Goal: Task Accomplishment & Management: Manage account settings

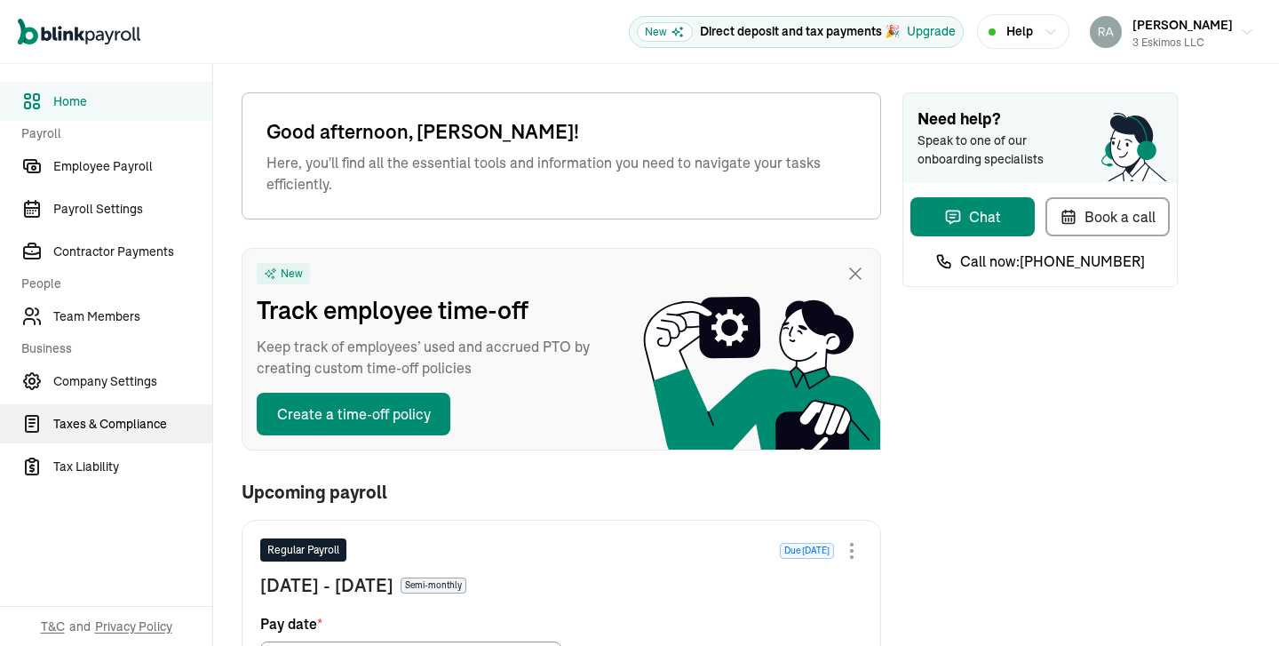
click at [109, 424] on span "Taxes & Compliance" at bounding box center [132, 424] width 159 height 19
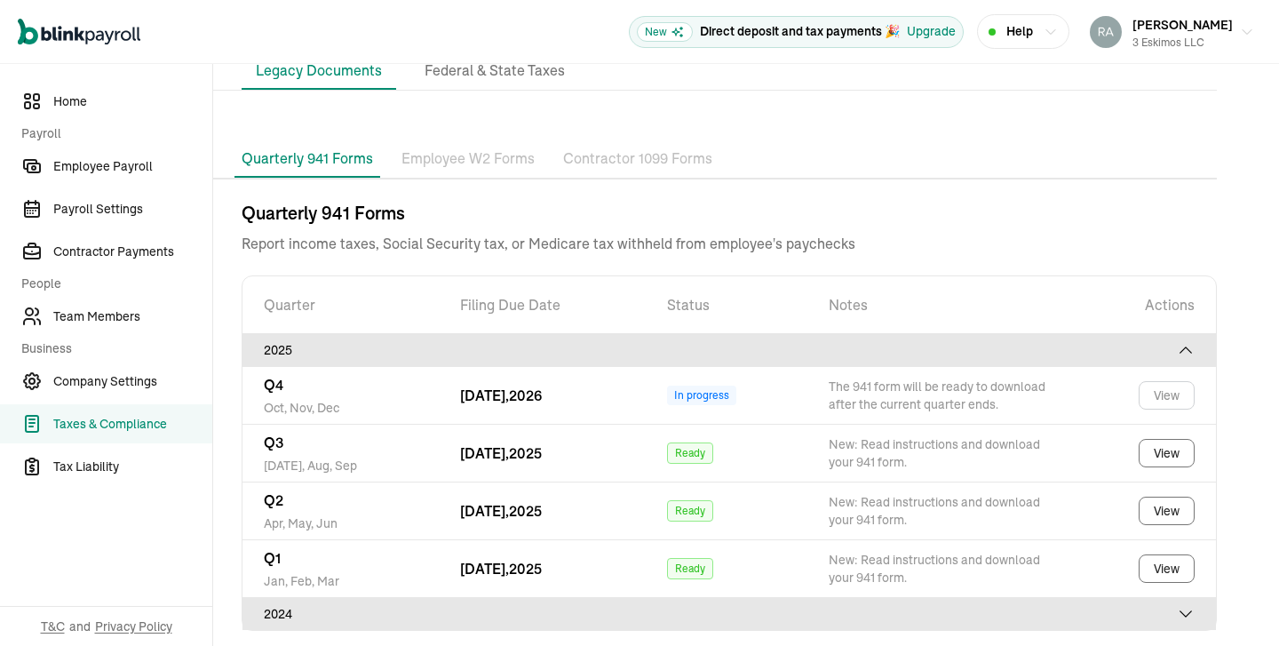
scroll to position [100, 0]
click at [1186, 607] on icon at bounding box center [1186, 612] width 18 height 18
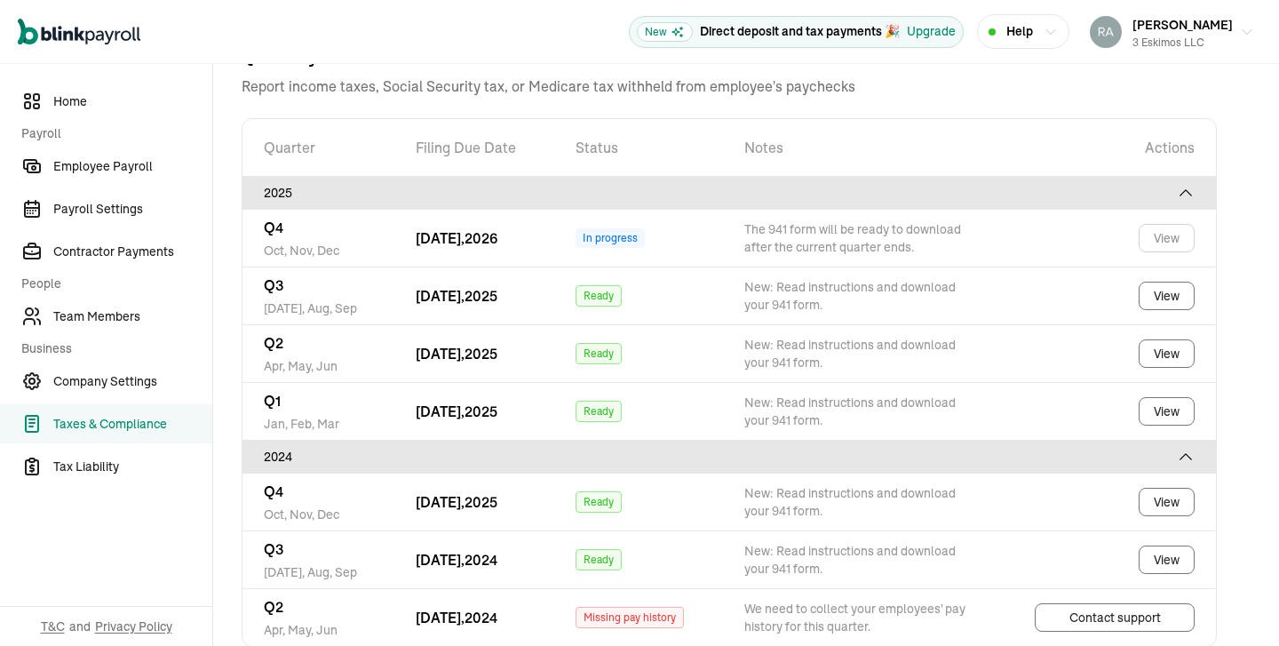
scroll to position [273, 0]
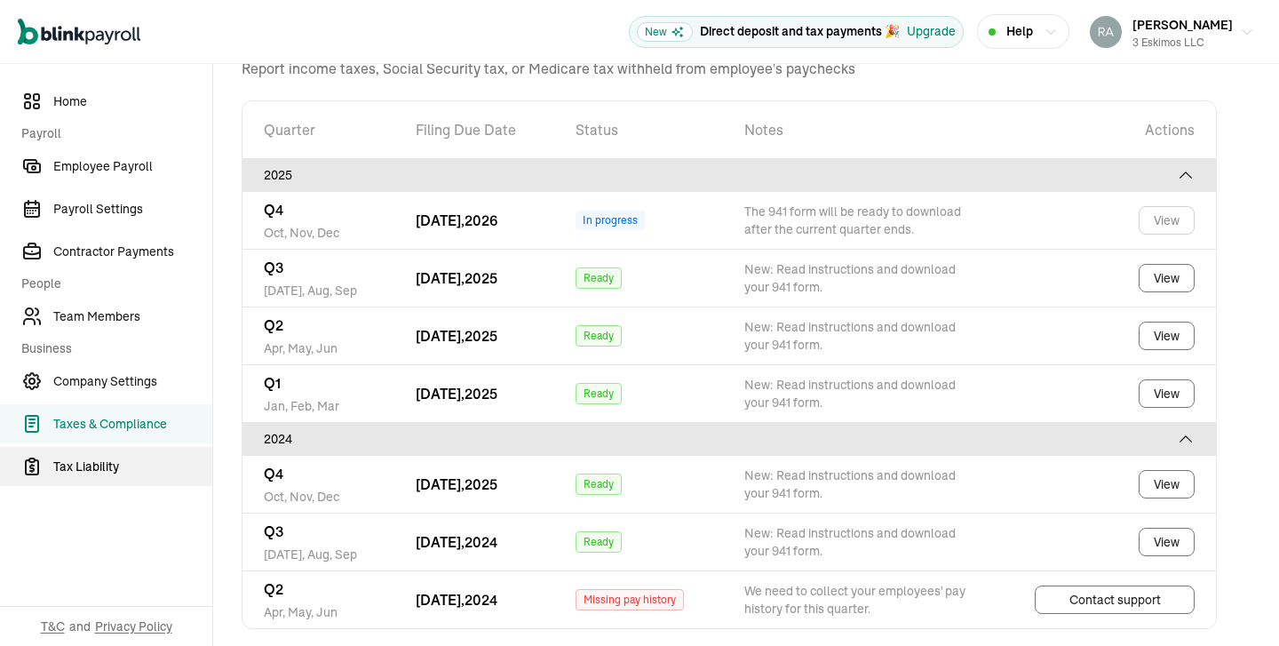
click at [88, 472] on span "Tax Liability" at bounding box center [132, 466] width 159 height 19
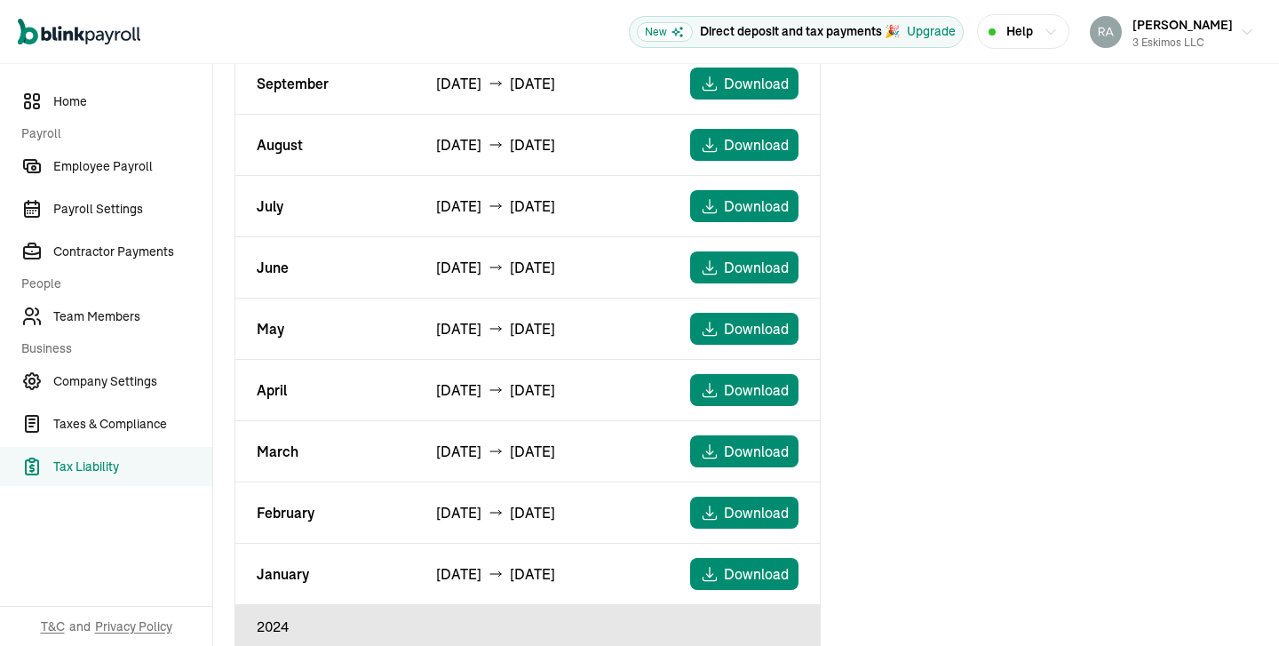
scroll to position [750, 0]
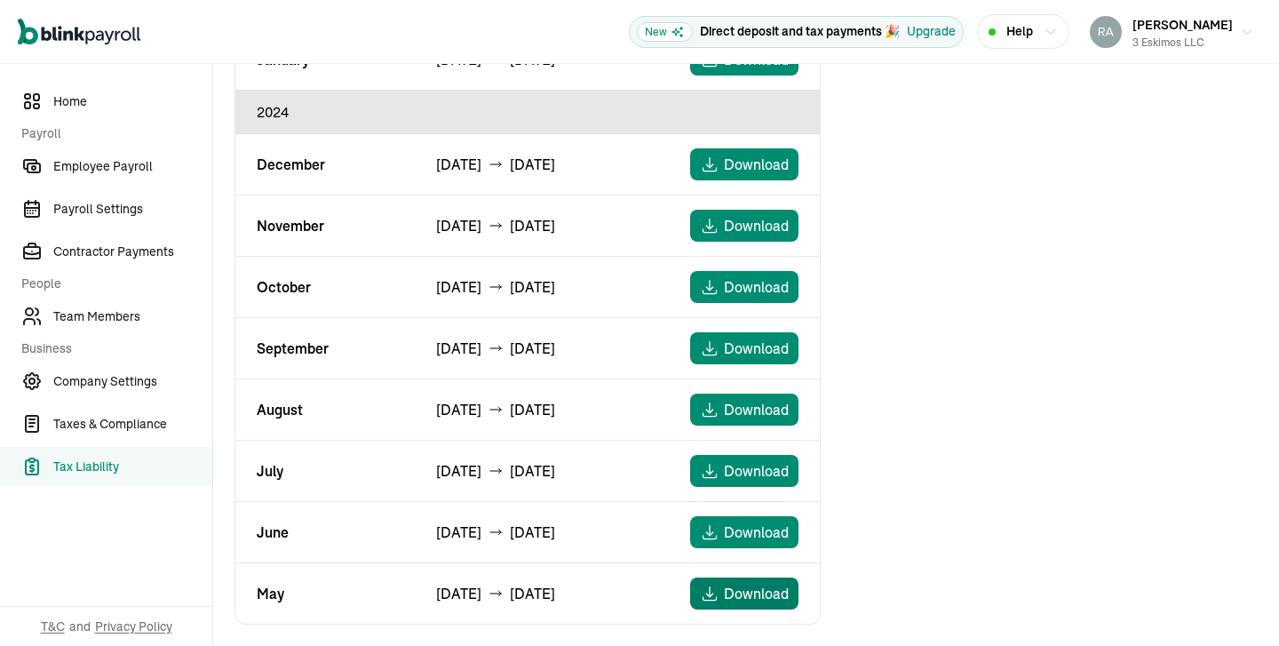
click at [748, 597] on span "Download" at bounding box center [756, 592] width 65 height 21
click at [742, 528] on span "Download" at bounding box center [756, 531] width 65 height 21
click at [742, 474] on span "Download" at bounding box center [756, 470] width 65 height 21
click at [749, 411] on span "Download" at bounding box center [756, 409] width 65 height 21
click at [743, 349] on span "Download" at bounding box center [756, 347] width 65 height 21
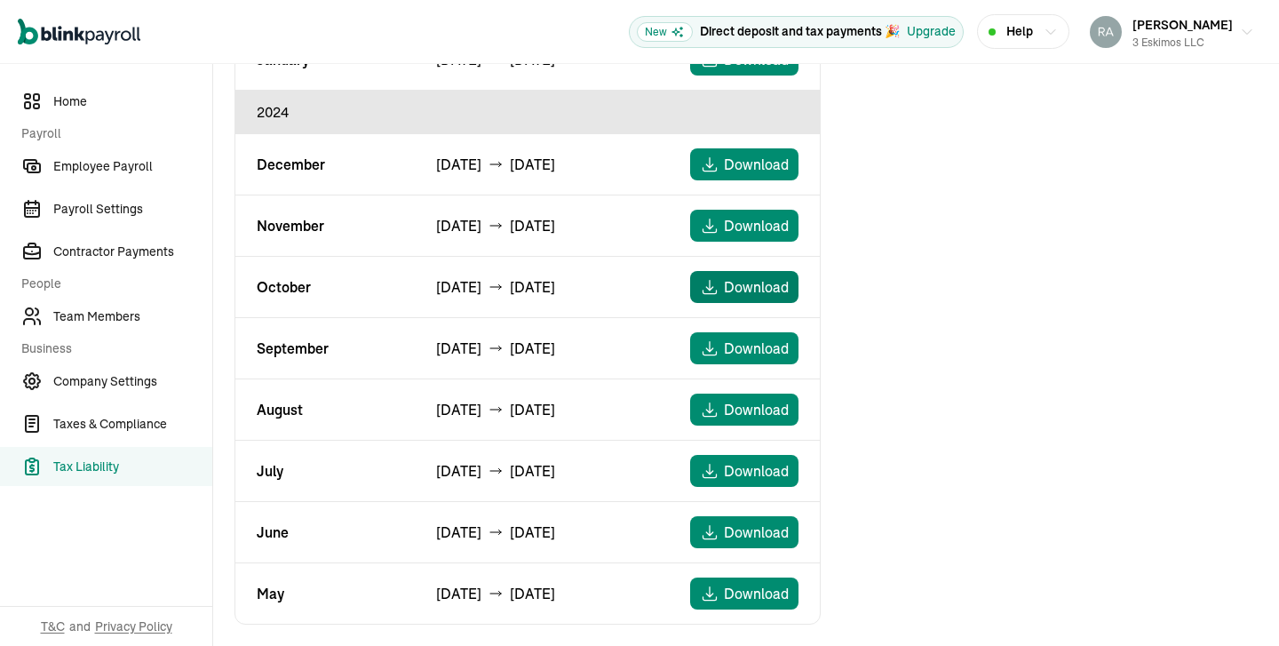
click at [749, 284] on span "Download" at bounding box center [756, 286] width 65 height 21
click at [765, 220] on span "Download" at bounding box center [756, 225] width 65 height 21
click at [755, 164] on span "Download" at bounding box center [756, 164] width 65 height 21
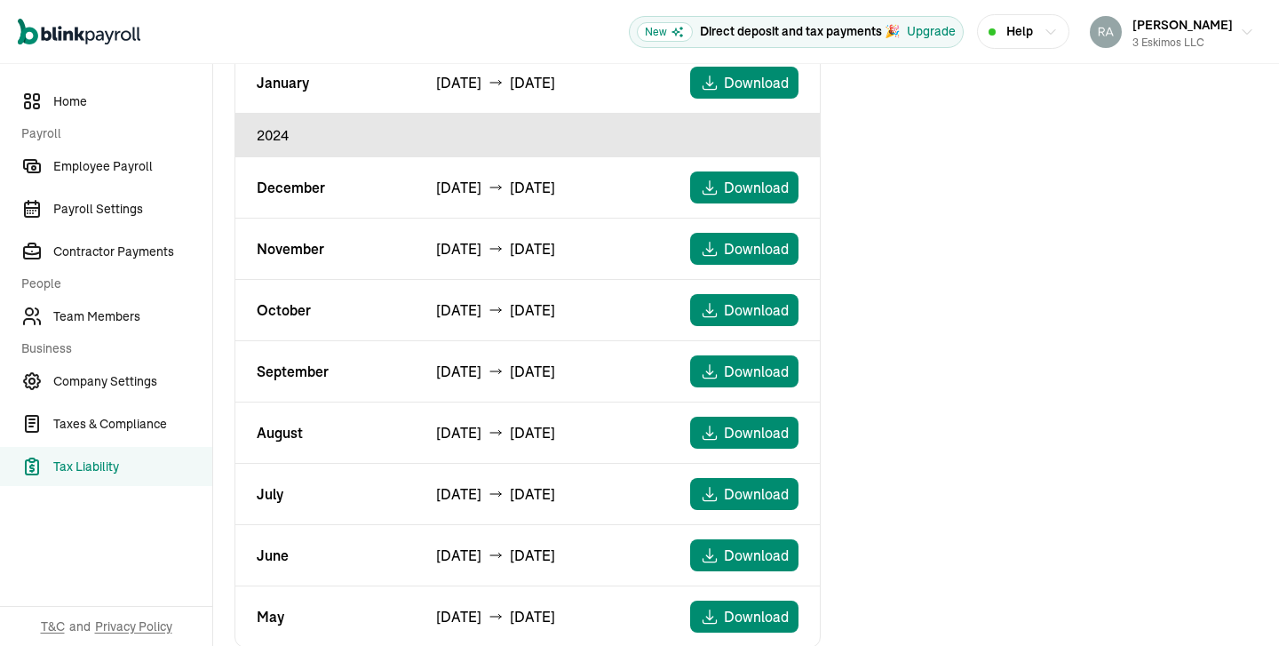
scroll to position [709, 0]
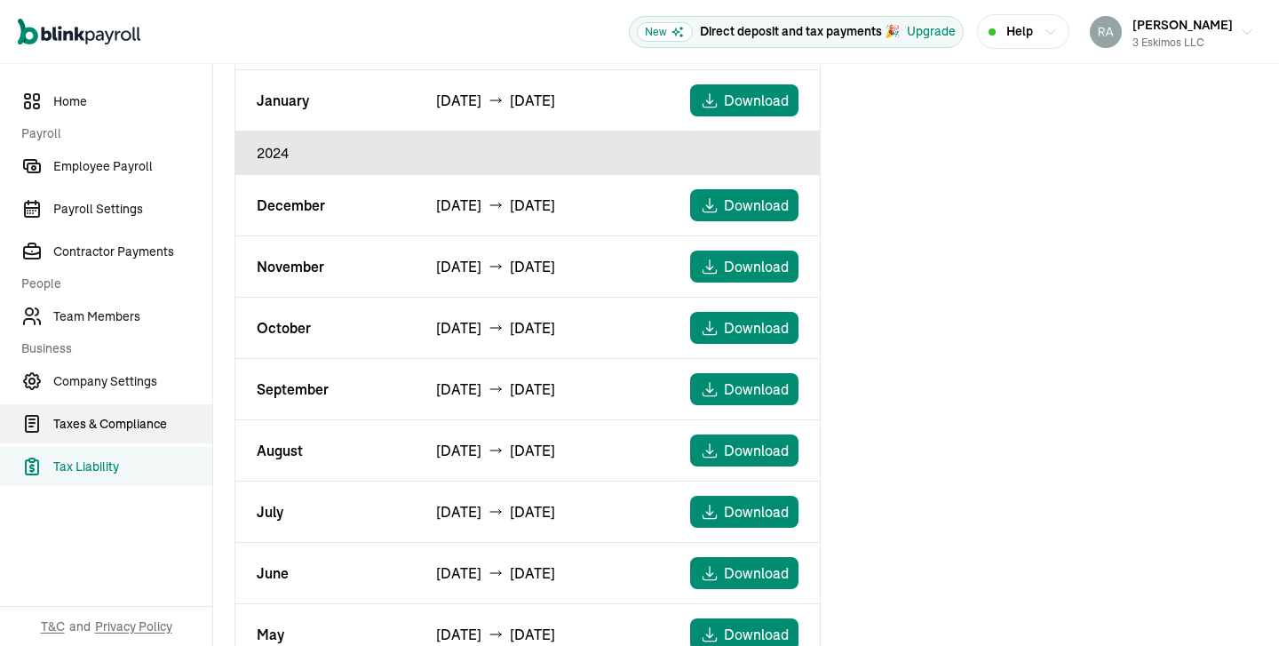
click at [128, 420] on span "Taxes & Compliance" at bounding box center [132, 424] width 159 height 19
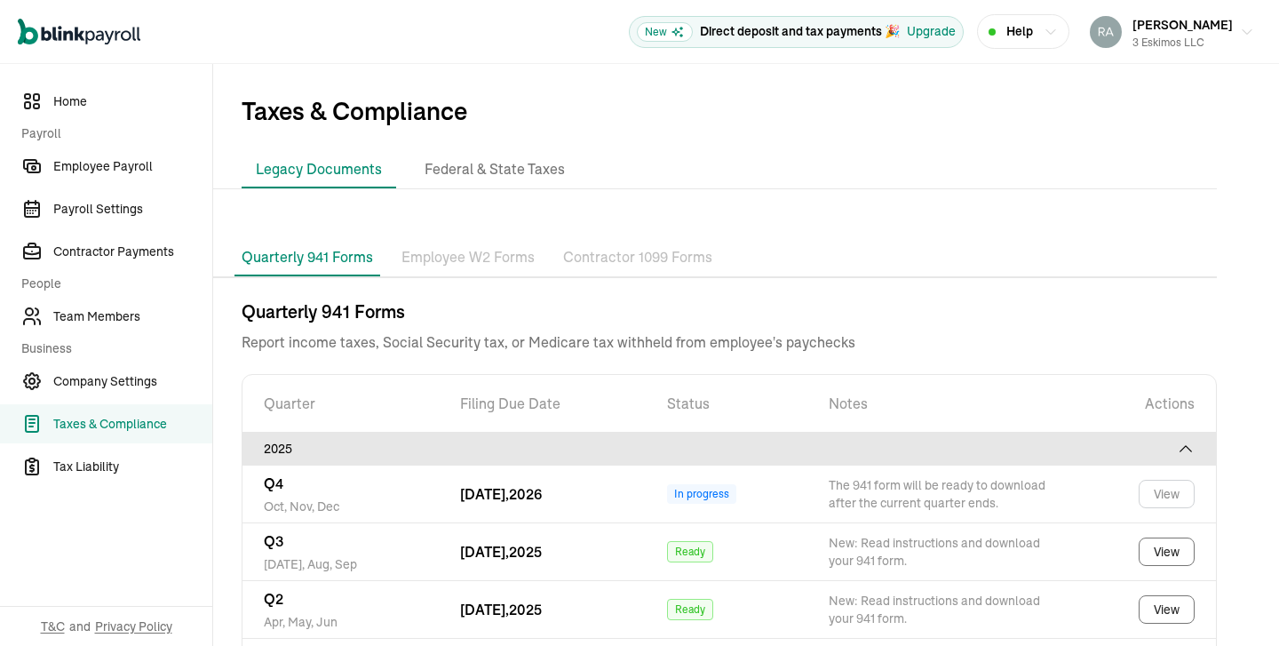
click at [464, 259] on p "Employee W2 Forms" at bounding box center [467, 257] width 133 height 23
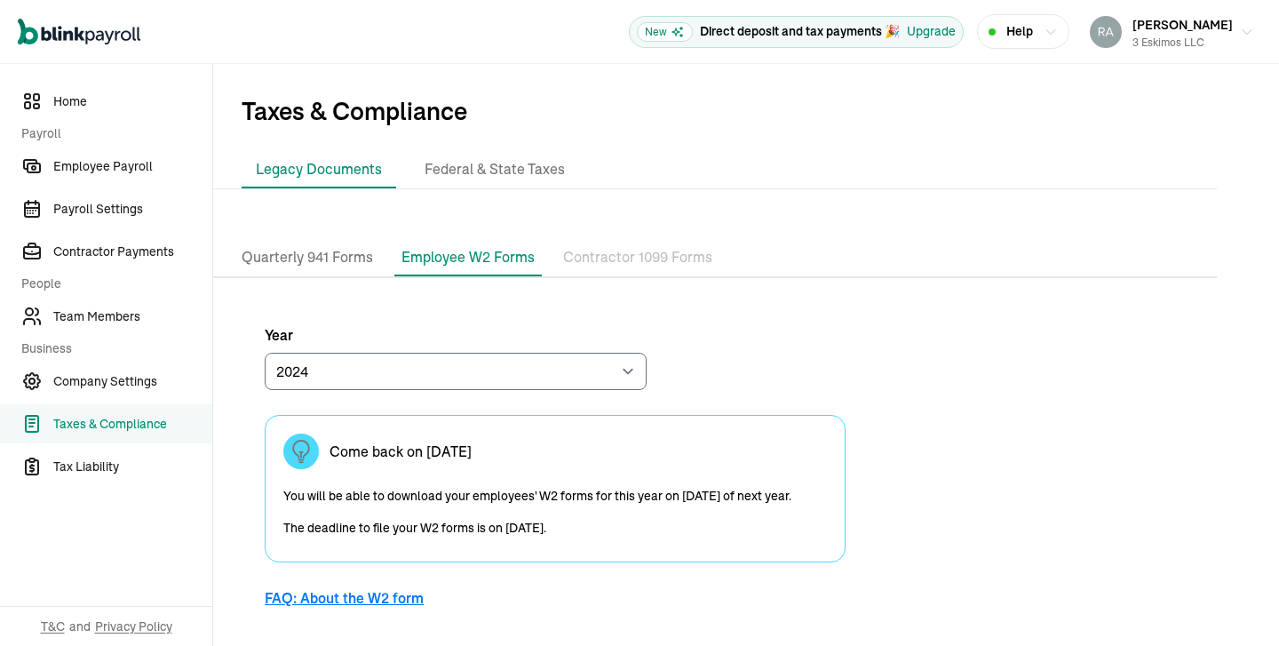
scroll to position [20, 0]
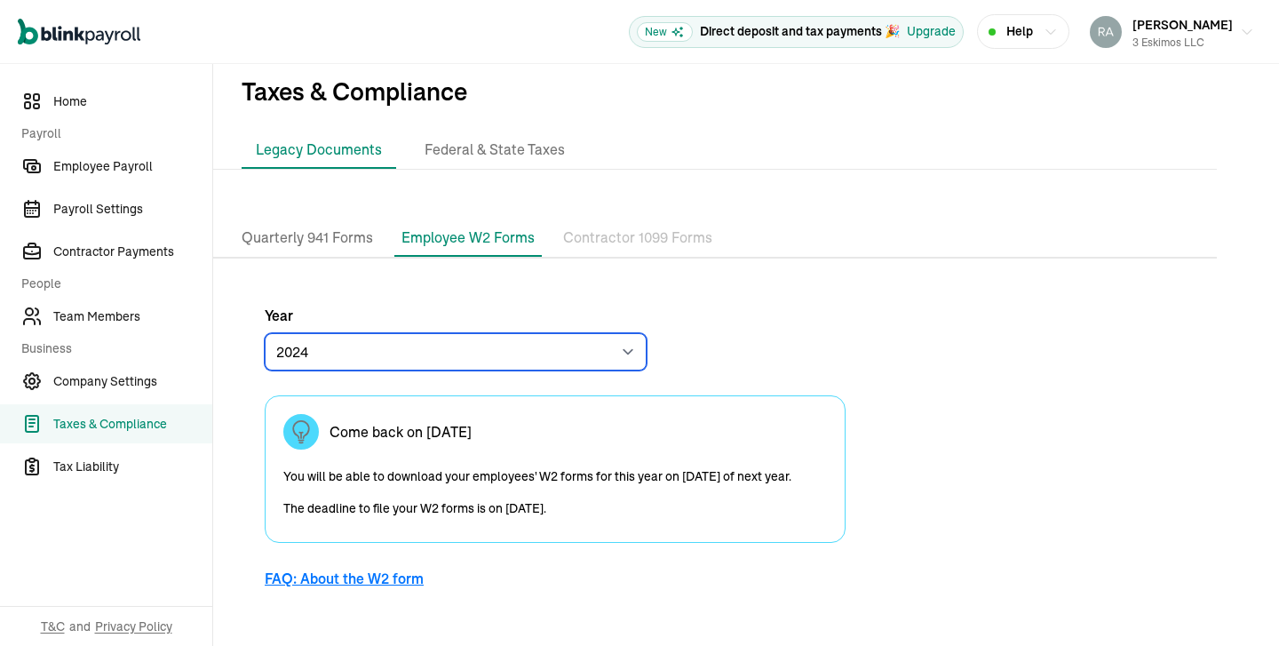
click at [619, 353] on select "2024 2023" at bounding box center [456, 351] width 382 height 37
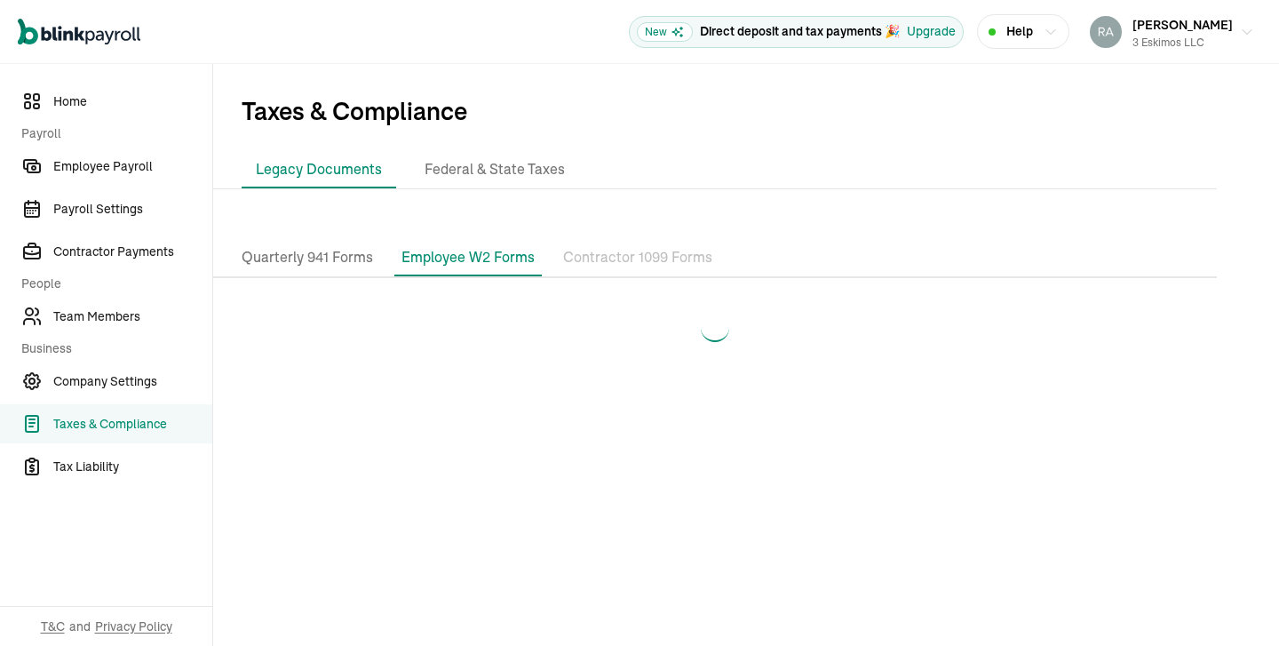
select select "2023"
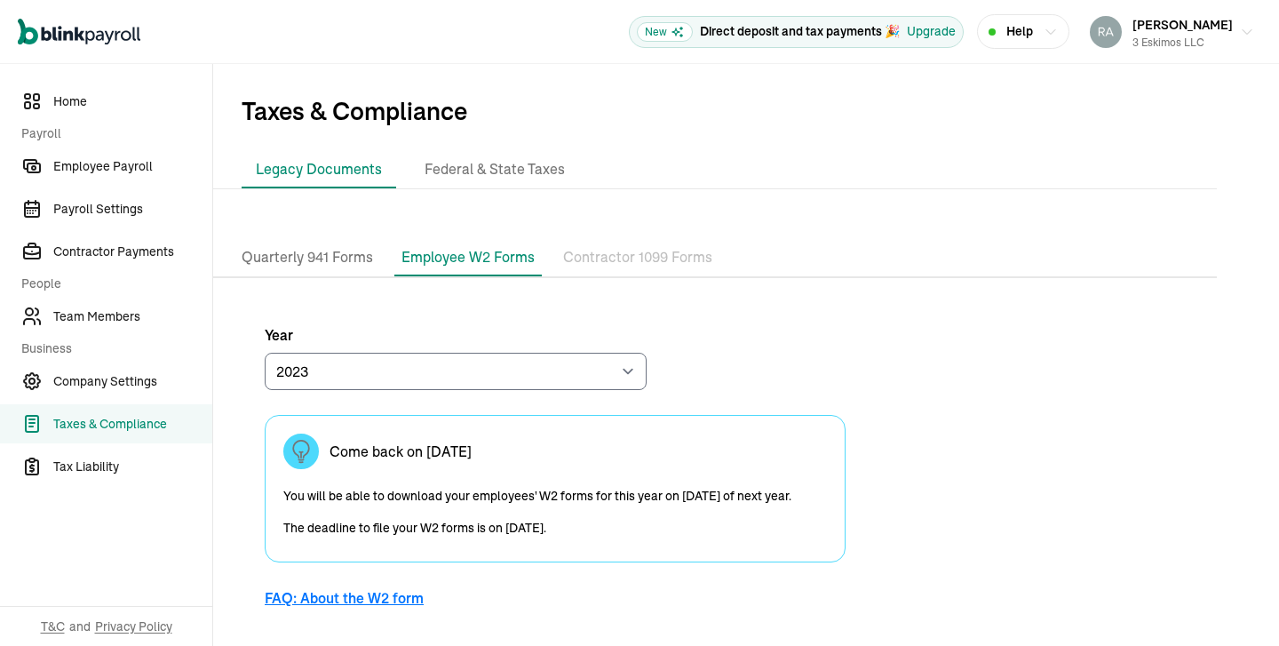
click at [625, 263] on p "Contractor 1099 Forms" at bounding box center [637, 257] width 149 height 23
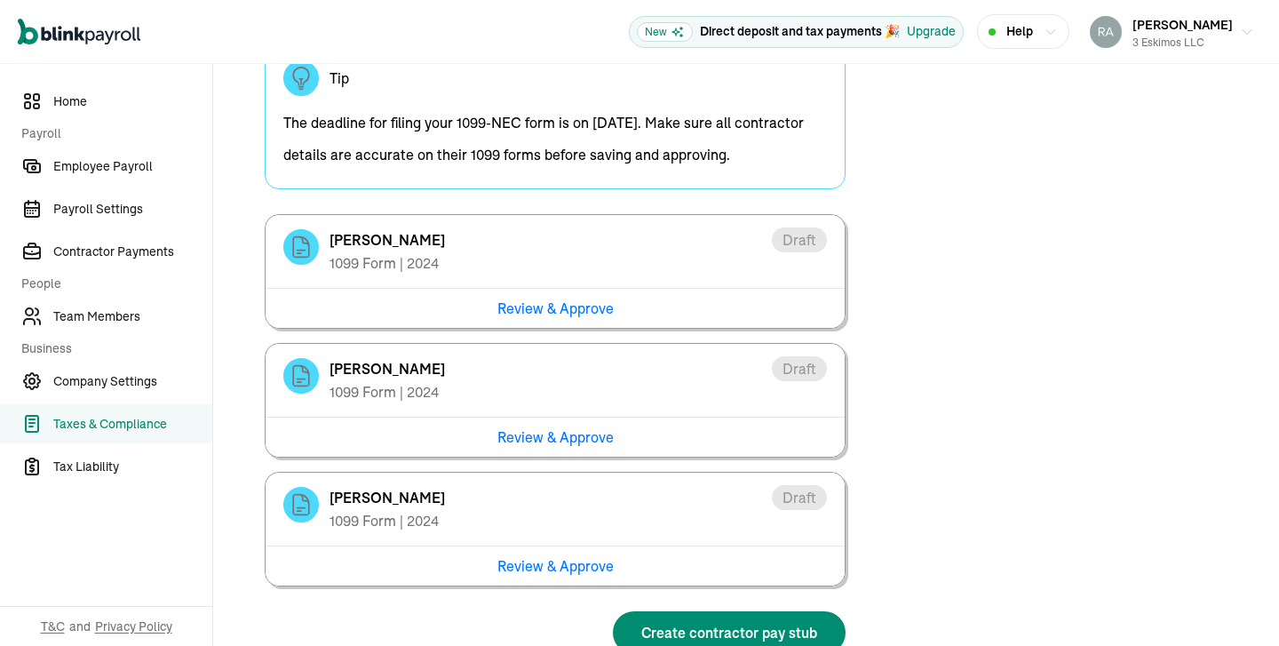
scroll to position [485, 0]
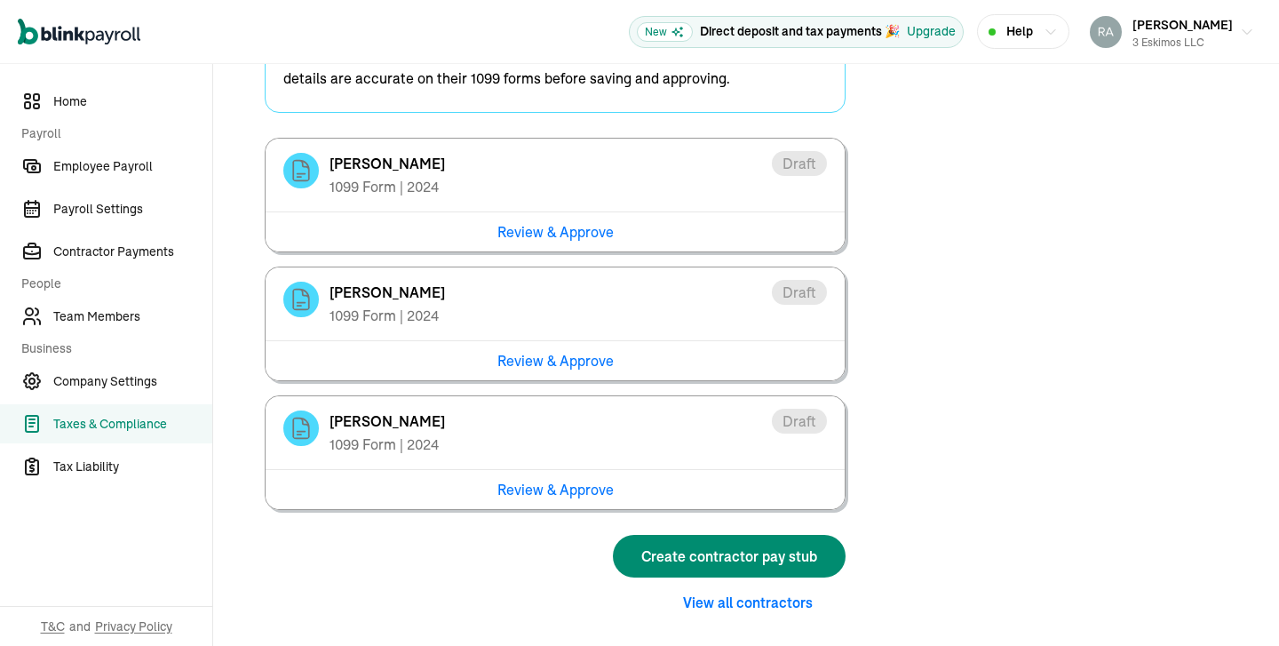
click at [551, 495] on div "Review & Approve" at bounding box center [554, 489] width 579 height 40
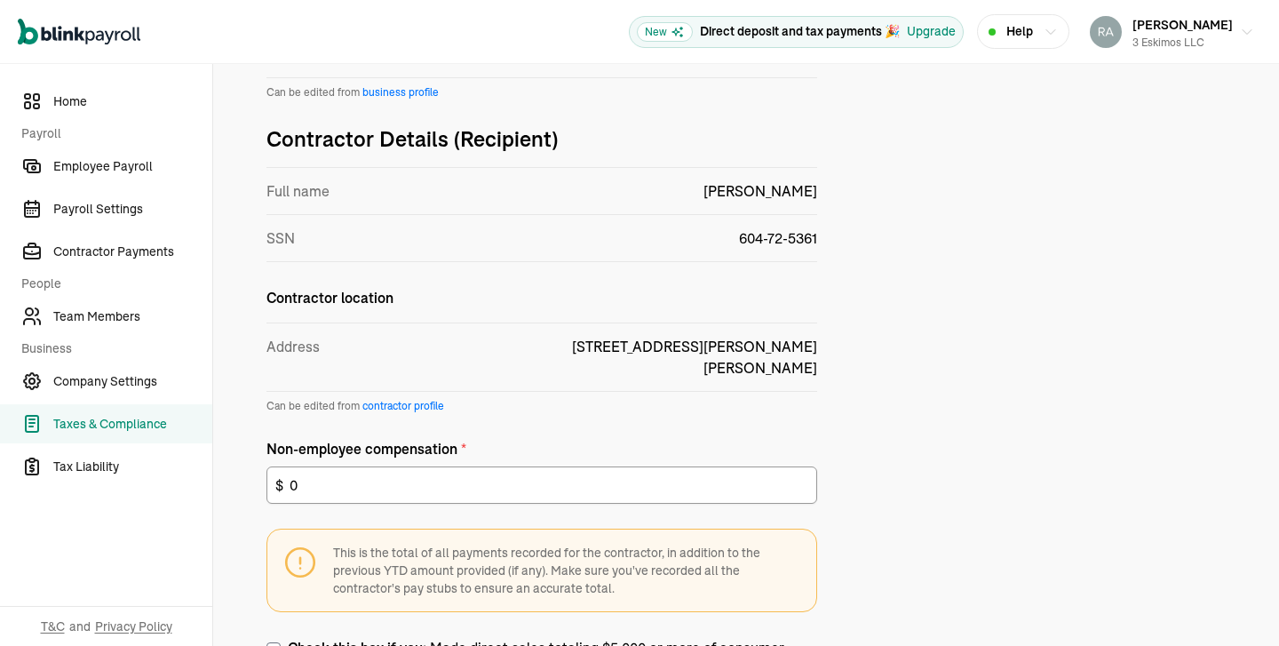
scroll to position [1064, 0]
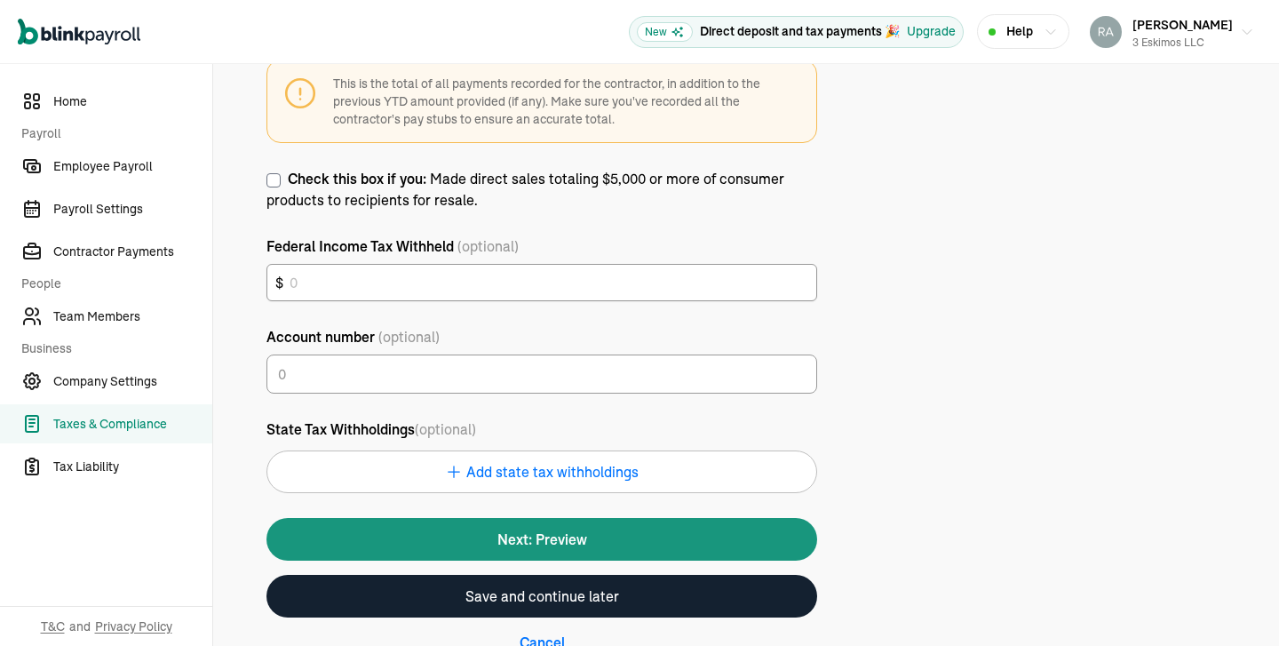
click at [575, 518] on button "Next: Preview" at bounding box center [541, 539] width 551 height 43
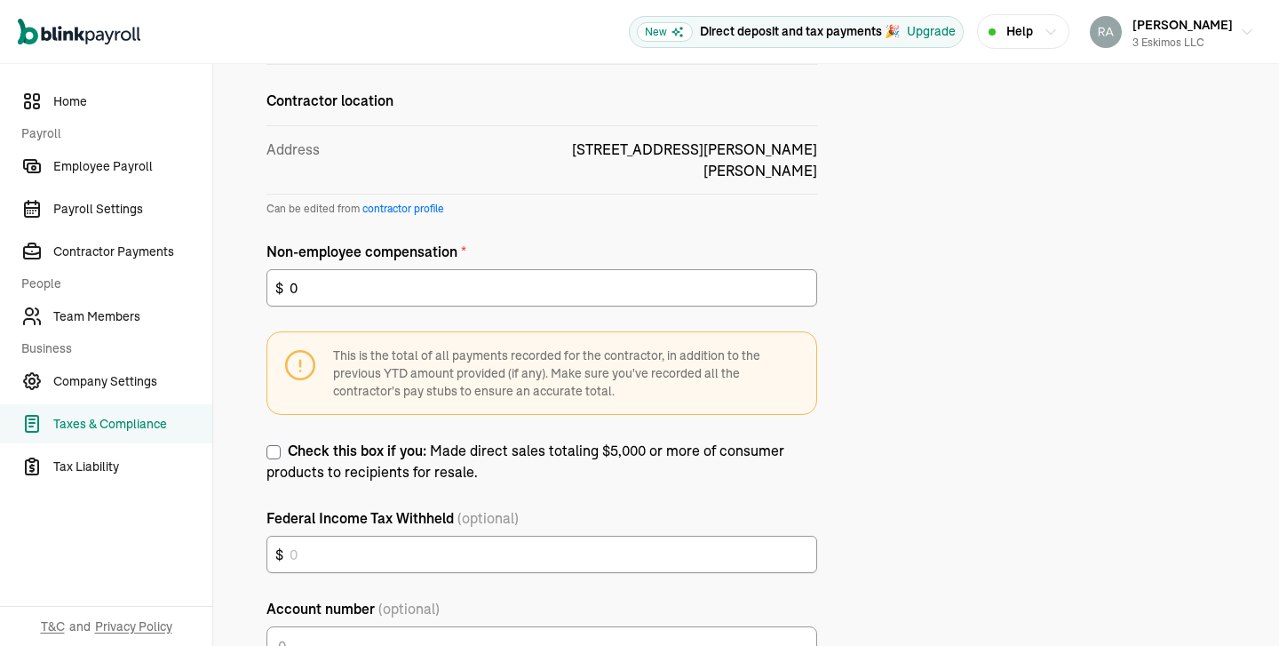
scroll to position [789, 0]
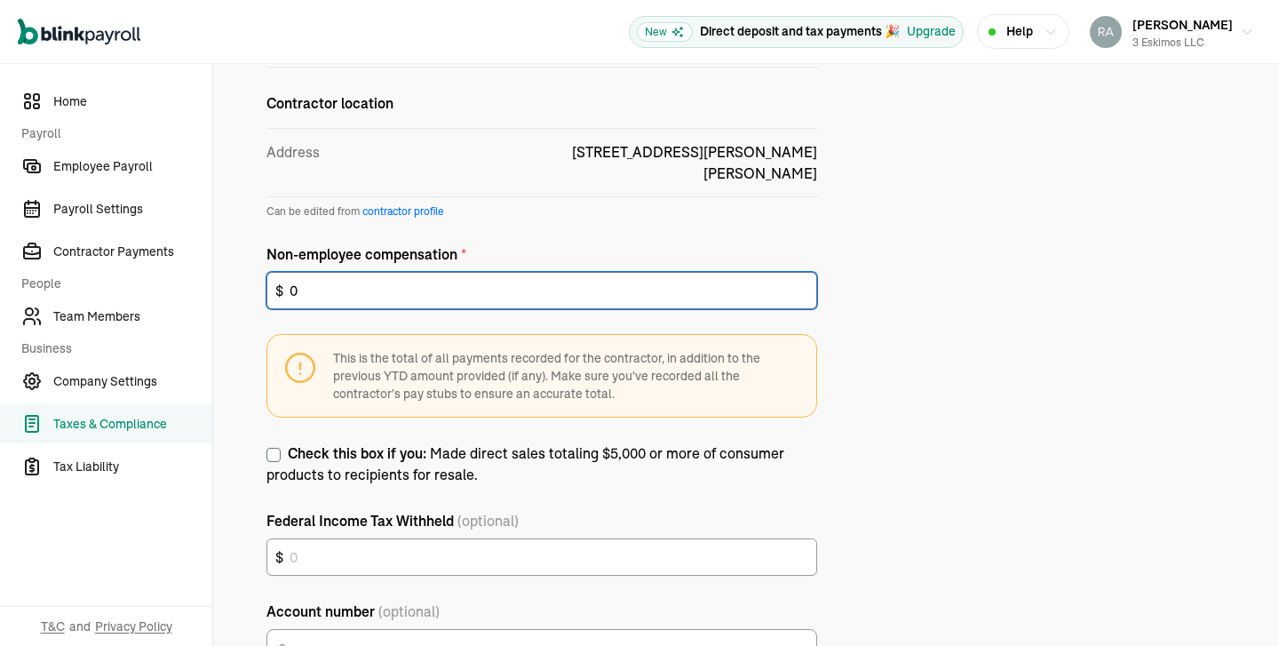
click at [366, 272] on input "0" at bounding box center [541, 290] width 551 height 37
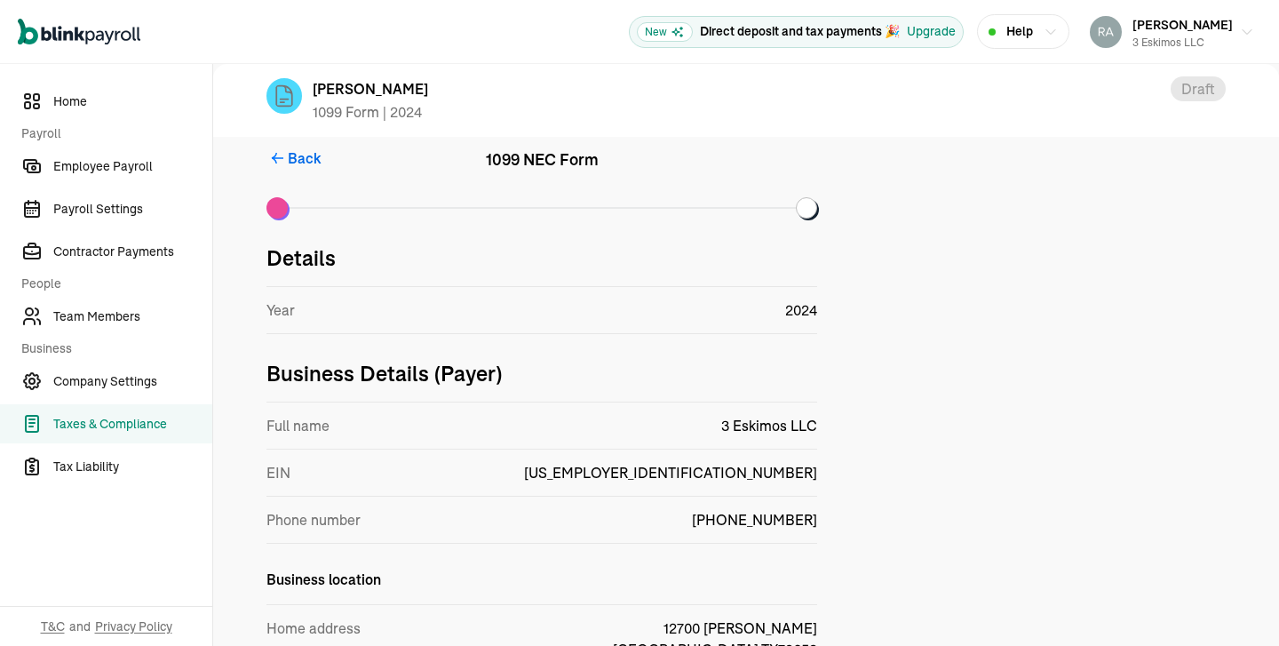
click at [294, 155] on span "Back" at bounding box center [305, 157] width 34 height 21
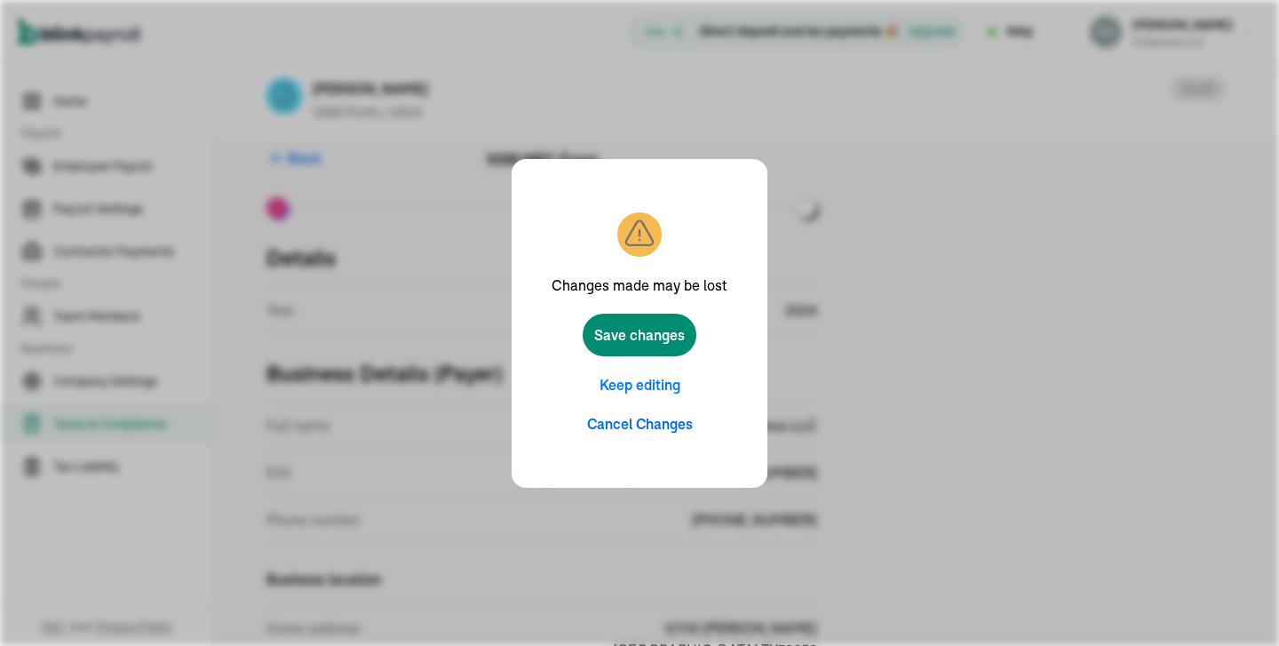
click at [629, 425] on button "Cancel Changes" at bounding box center [640, 423] width 106 height 21
click at [639, 430] on button "Cancel Changes" at bounding box center [640, 423] width 106 height 21
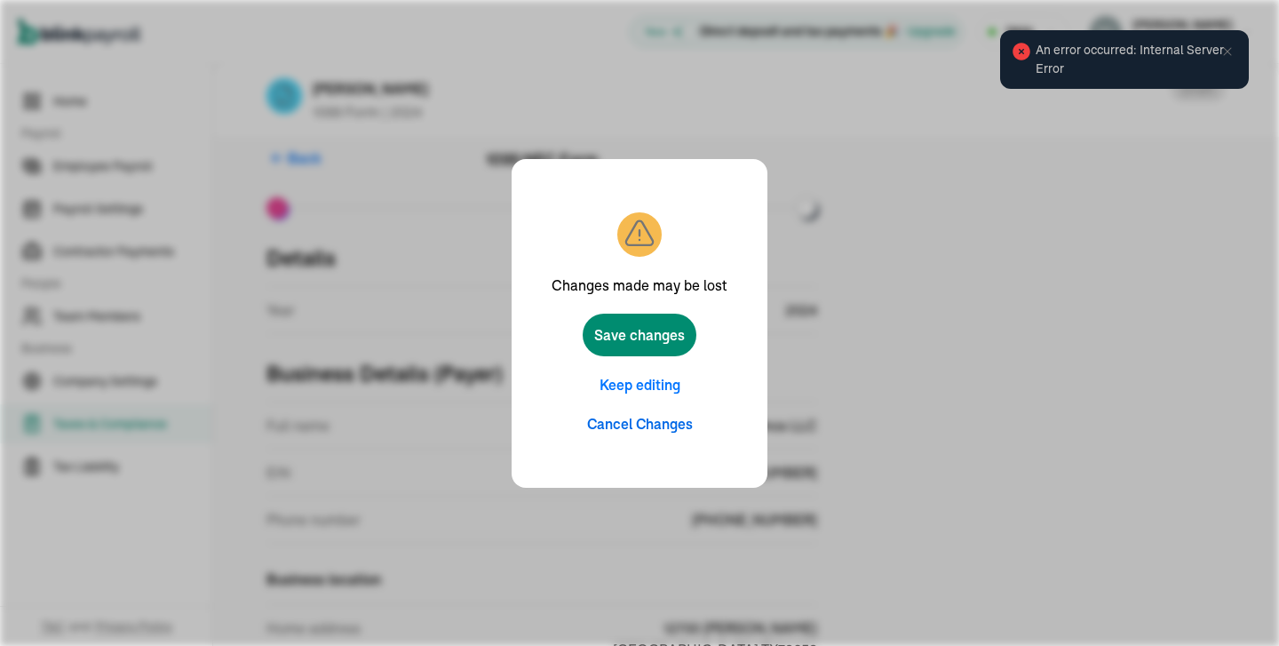
click at [652, 424] on button "Cancel Changes" at bounding box center [640, 423] width 106 height 21
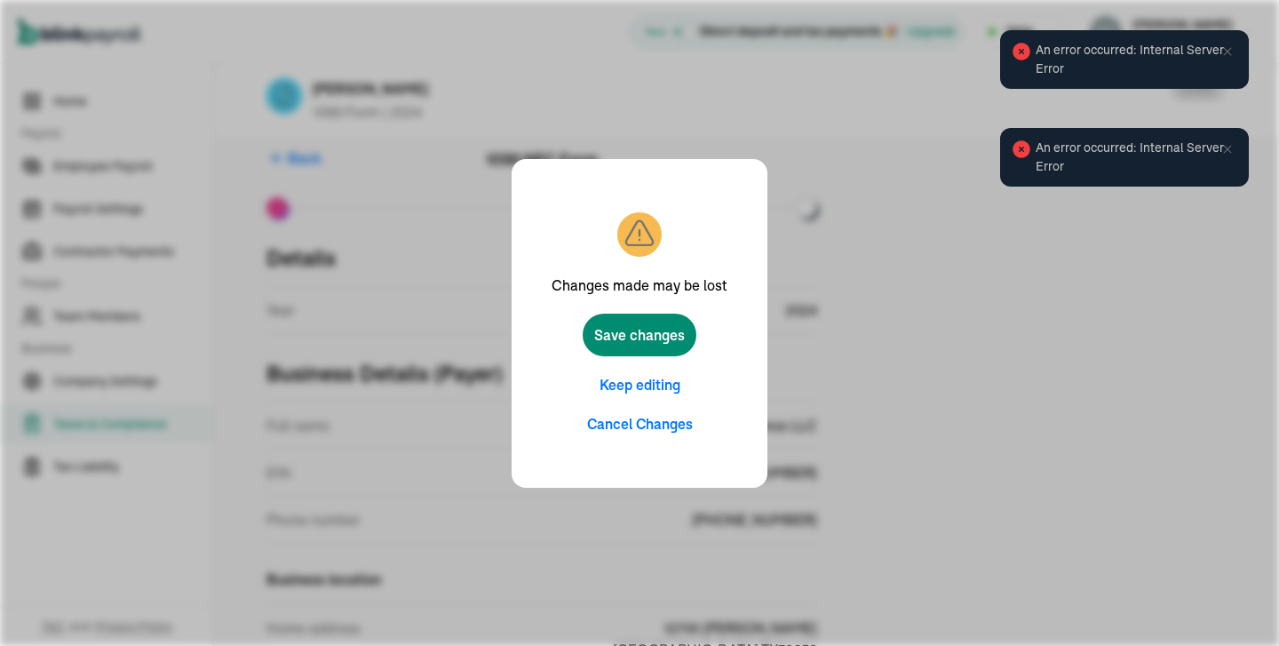
click at [411, 272] on div "Changes made may be lost Save changes Keep editing Cancel Changes" at bounding box center [639, 323] width 1279 height 646
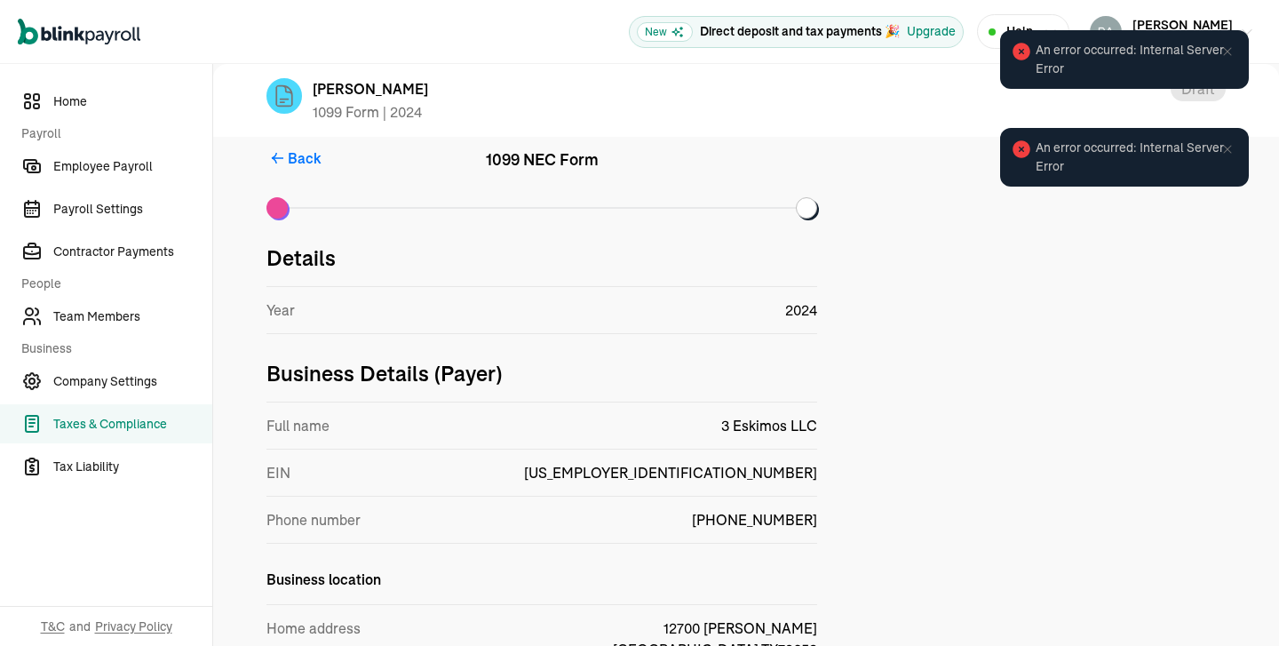
click at [88, 428] on span "Taxes & Compliance" at bounding box center [132, 424] width 159 height 19
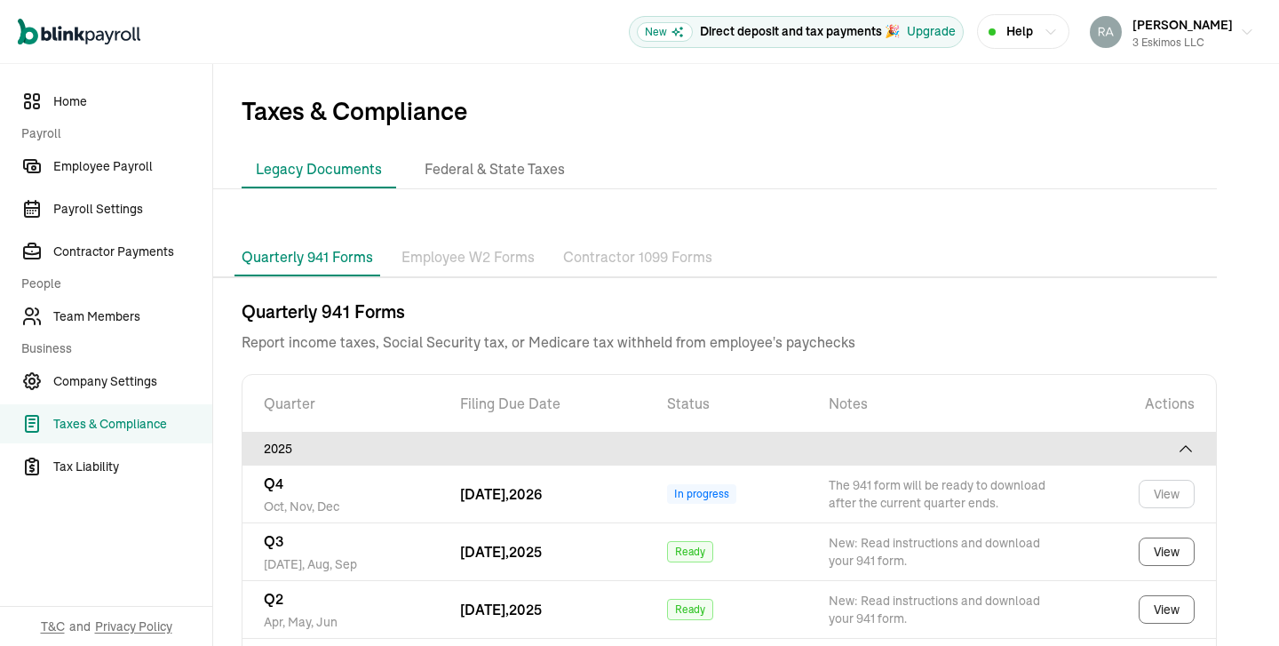
click at [615, 265] on p "Contractor 1099 Forms" at bounding box center [637, 257] width 149 height 23
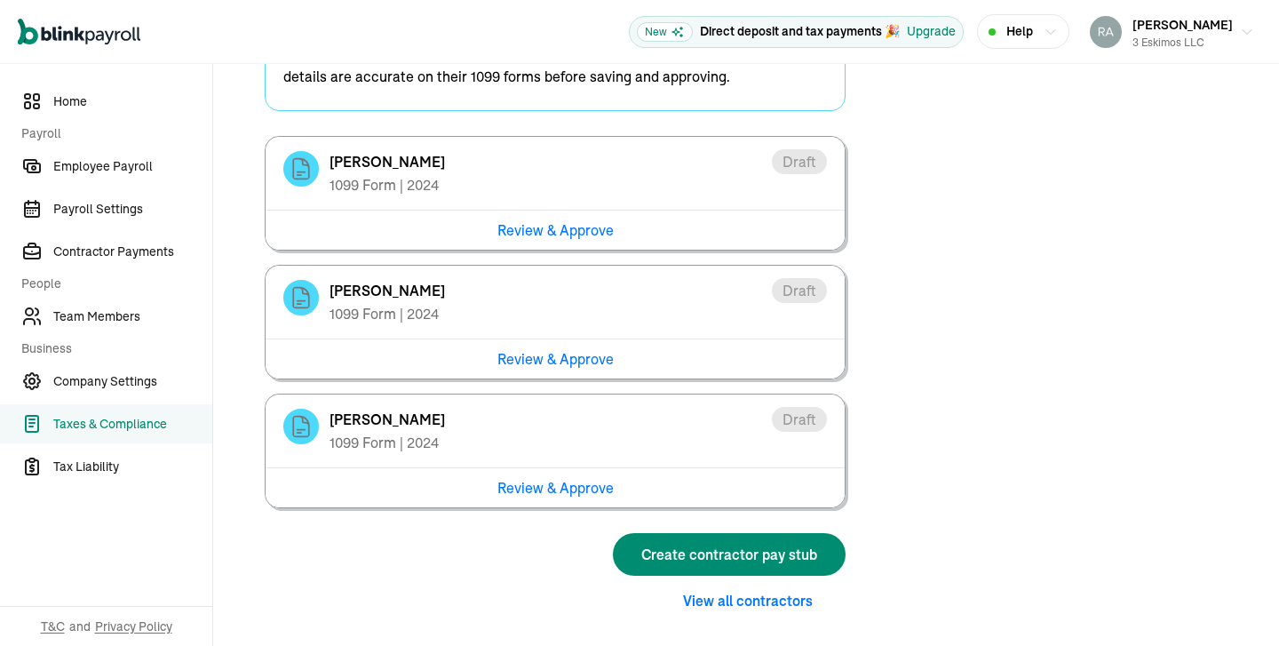
scroll to position [495, 0]
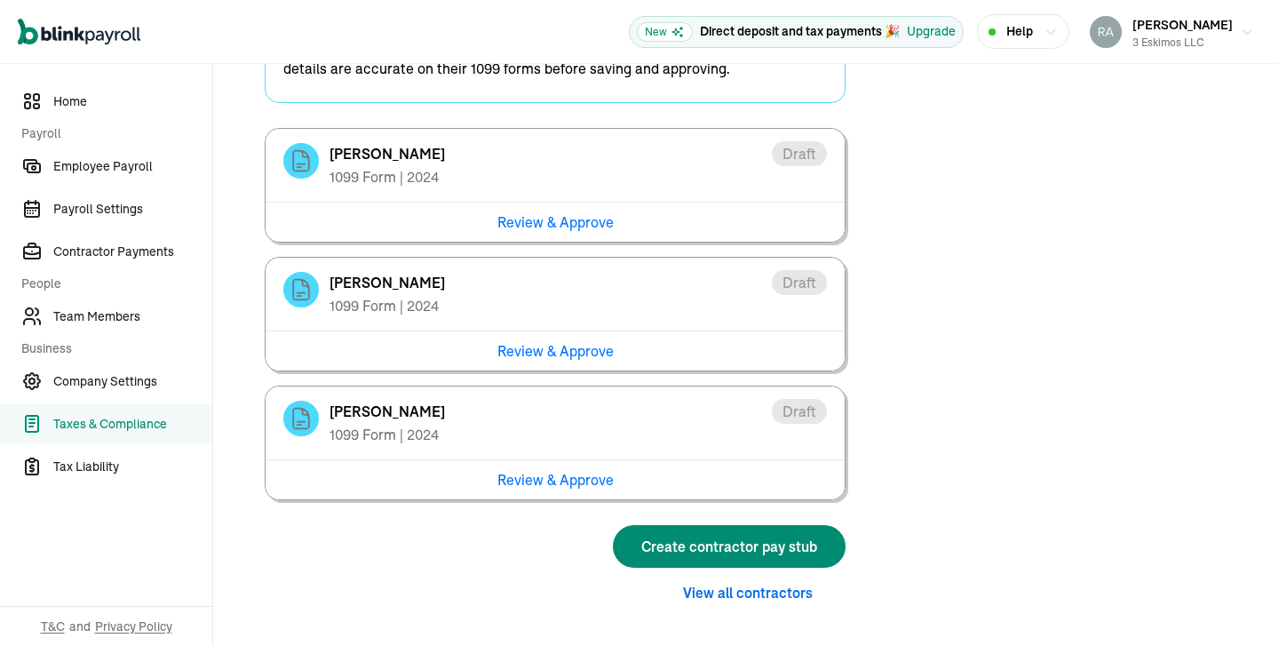
click at [776, 595] on button "View all contractors" at bounding box center [747, 592] width 195 height 21
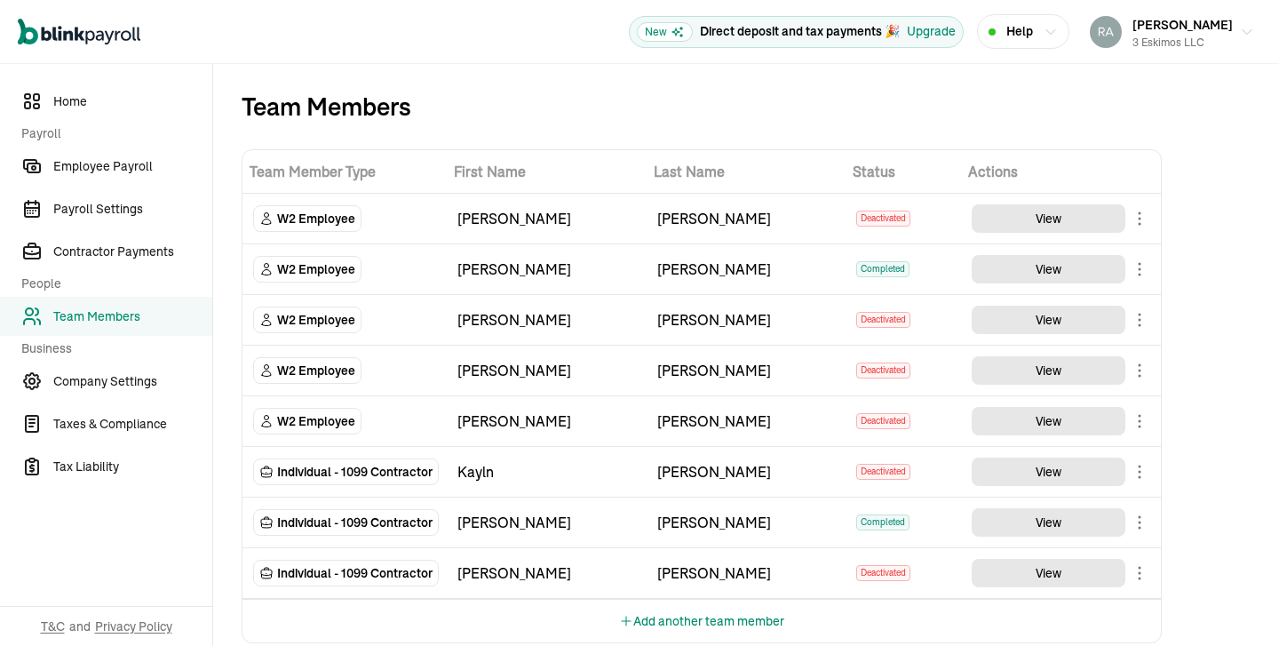
scroll to position [26, 0]
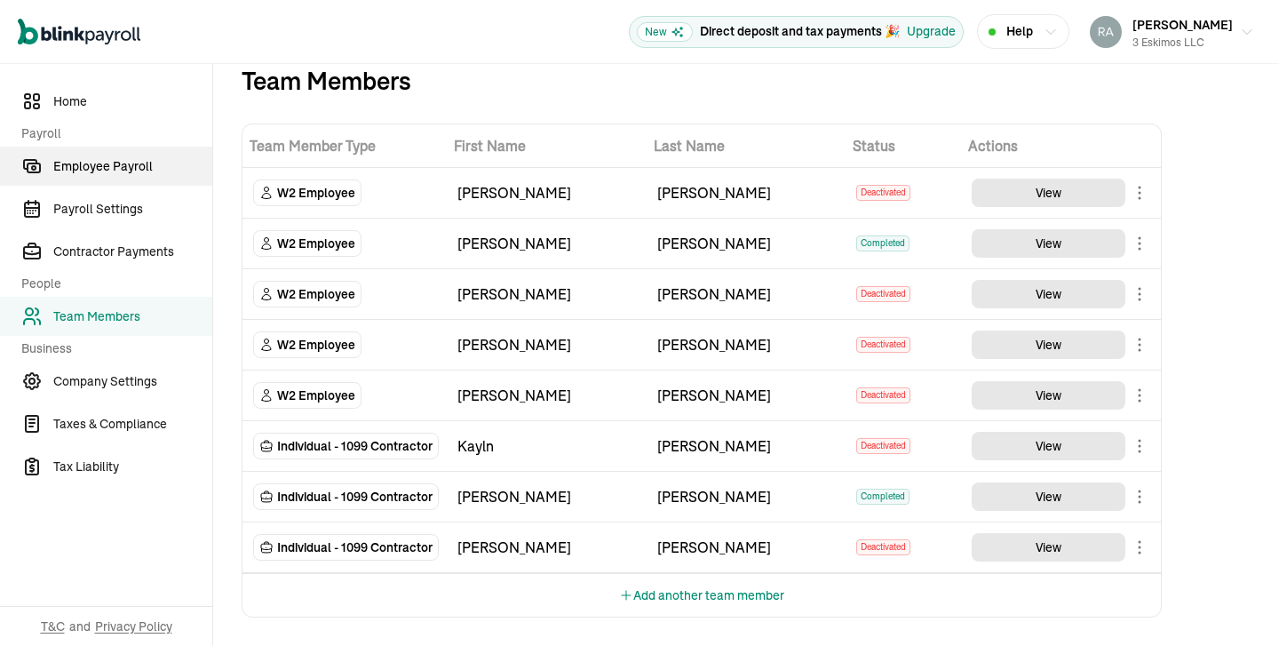
click at [107, 172] on span "Employee Payroll" at bounding box center [132, 166] width 159 height 19
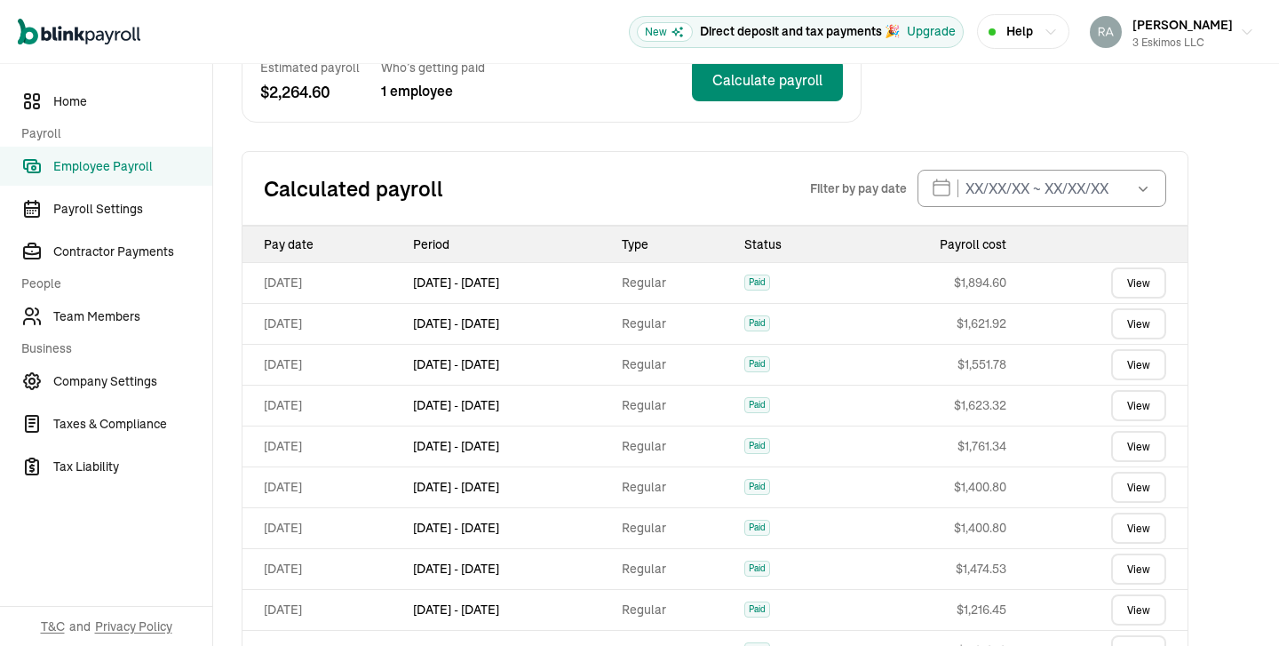
scroll to position [661, 0]
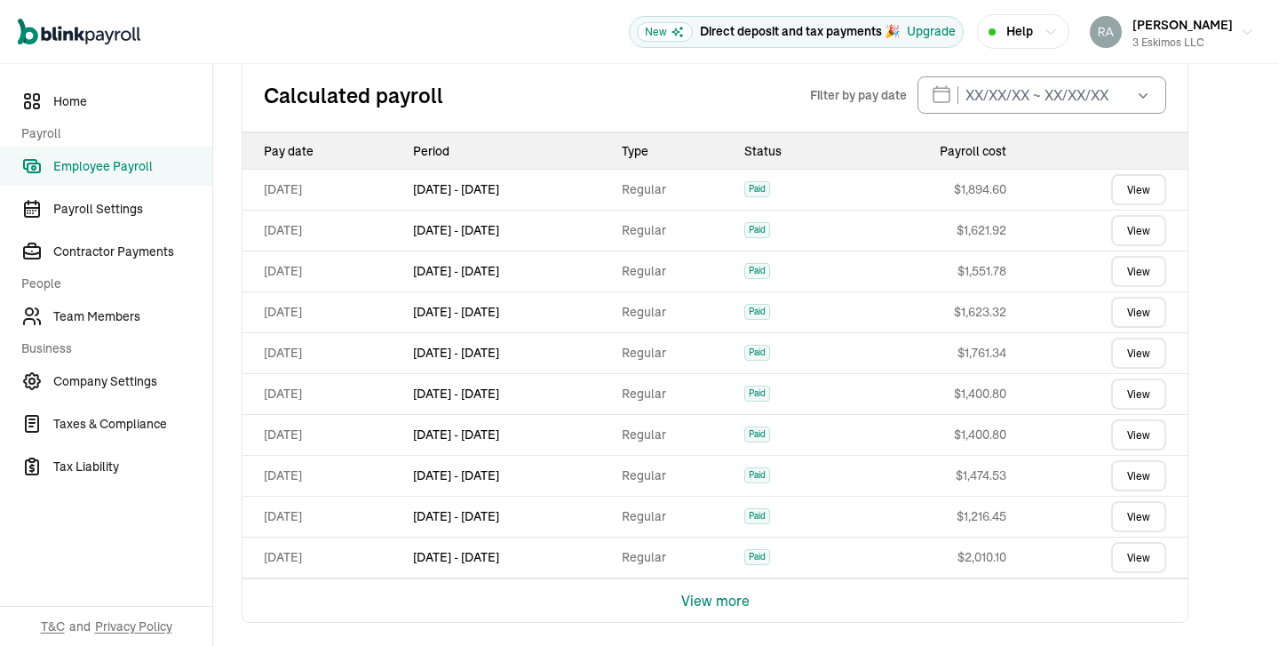
click at [701, 598] on button "View more" at bounding box center [715, 600] width 68 height 43
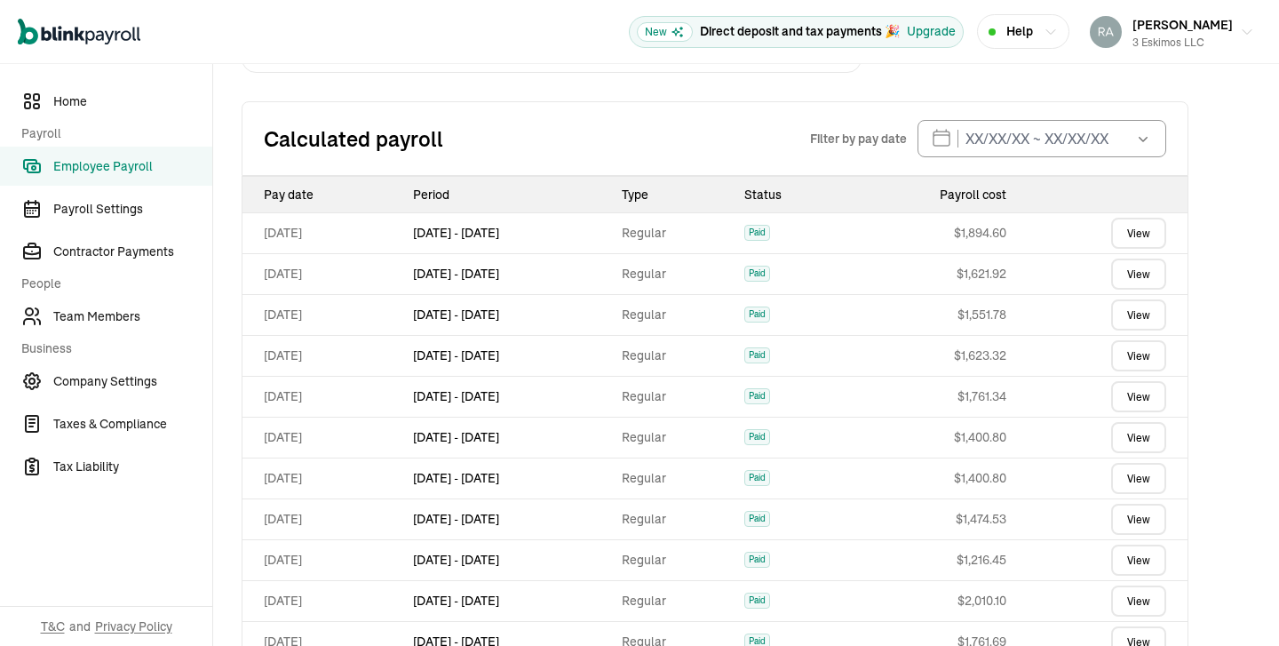
scroll to position [577, 0]
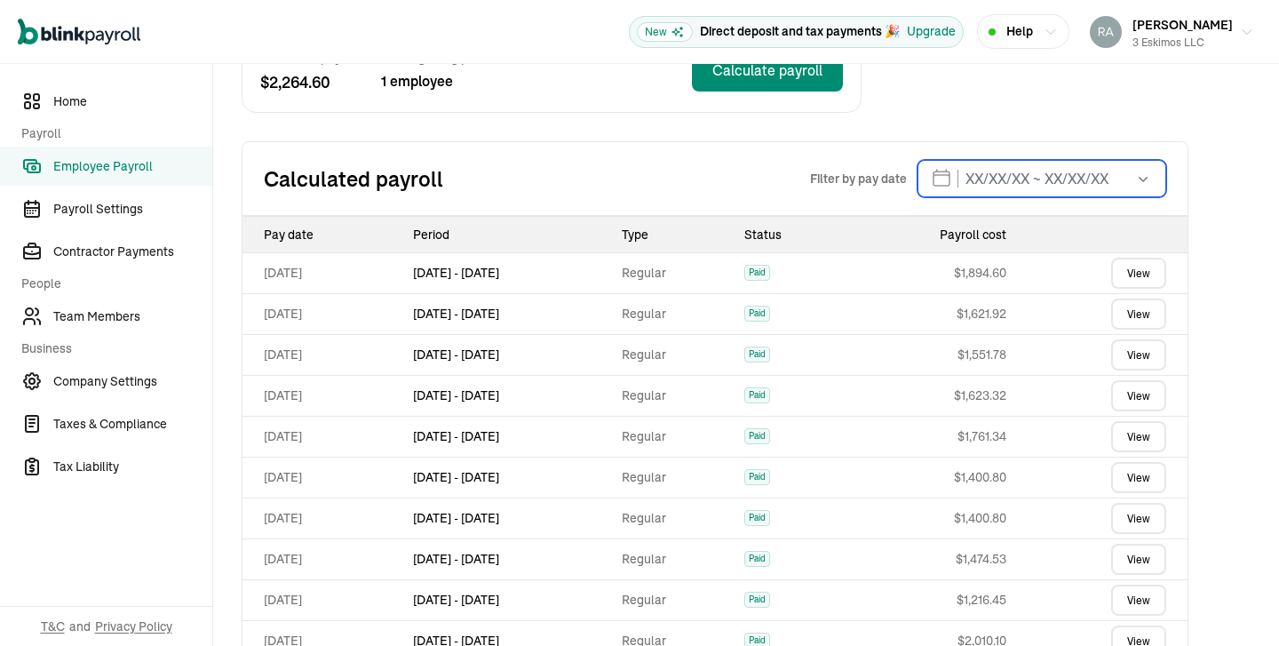
click at [986, 177] on input "text" at bounding box center [1041, 178] width 249 height 37
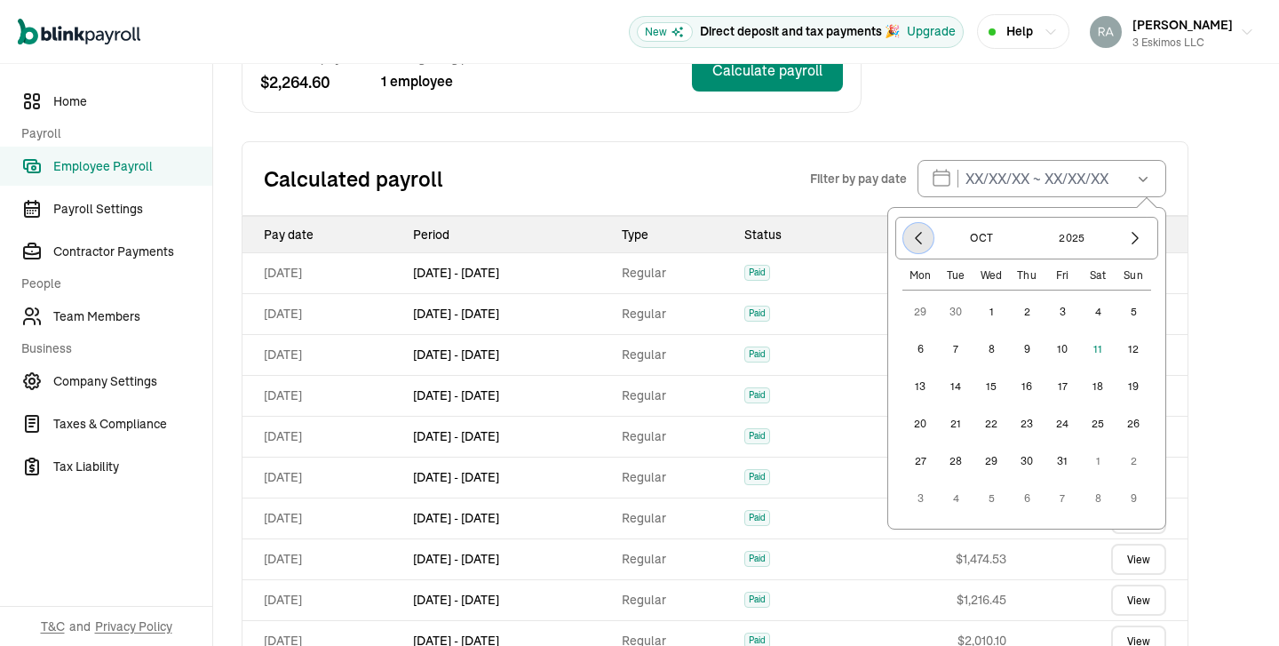
click at [918, 238] on icon "button" at bounding box center [918, 238] width 18 height 18
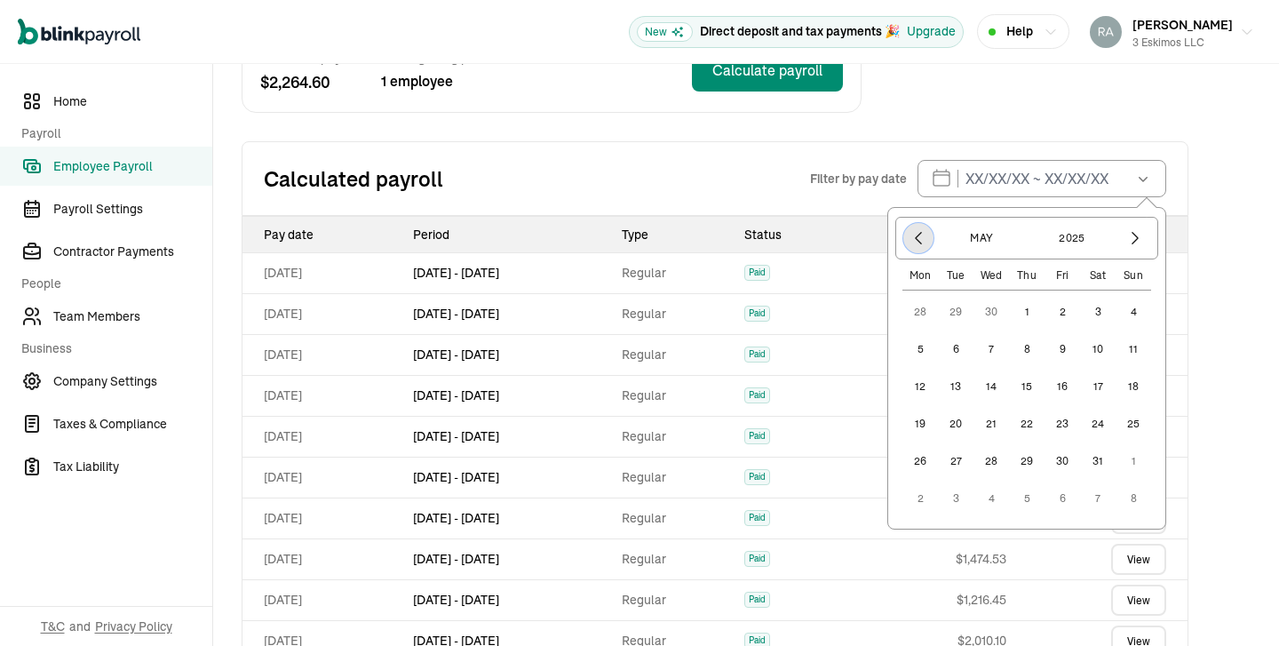
click at [918, 238] on icon "button" at bounding box center [918, 238] width 18 height 18
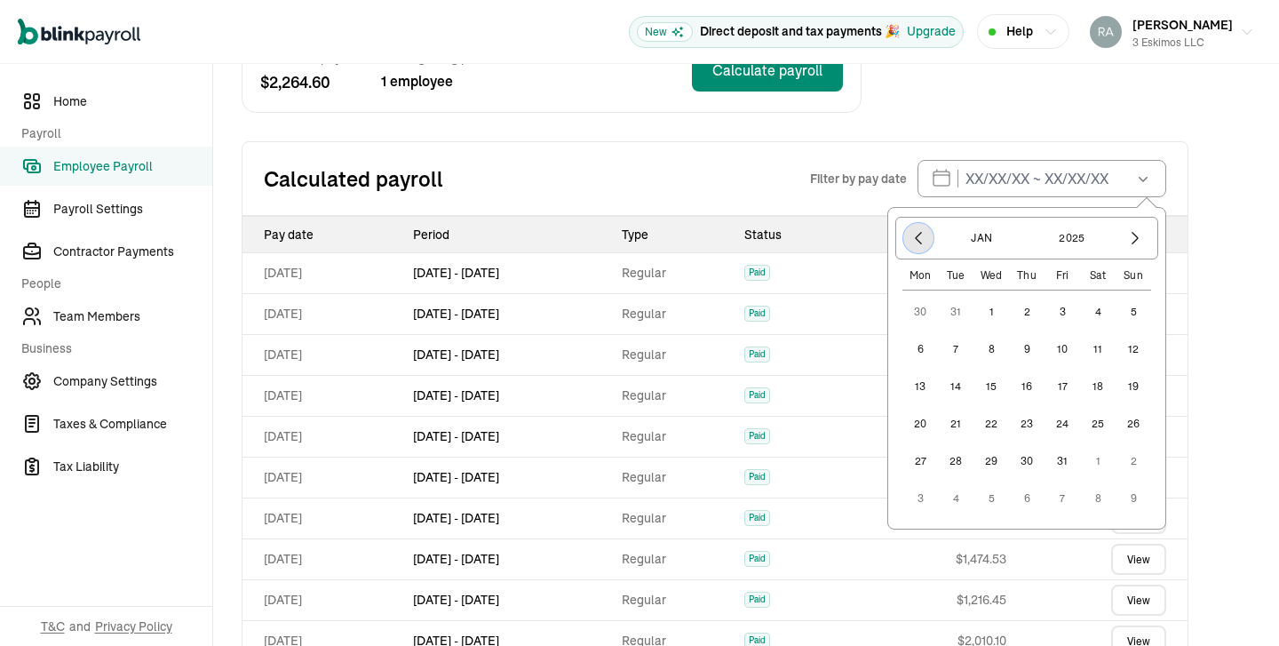
click at [918, 238] on icon "button" at bounding box center [918, 238] width 18 height 18
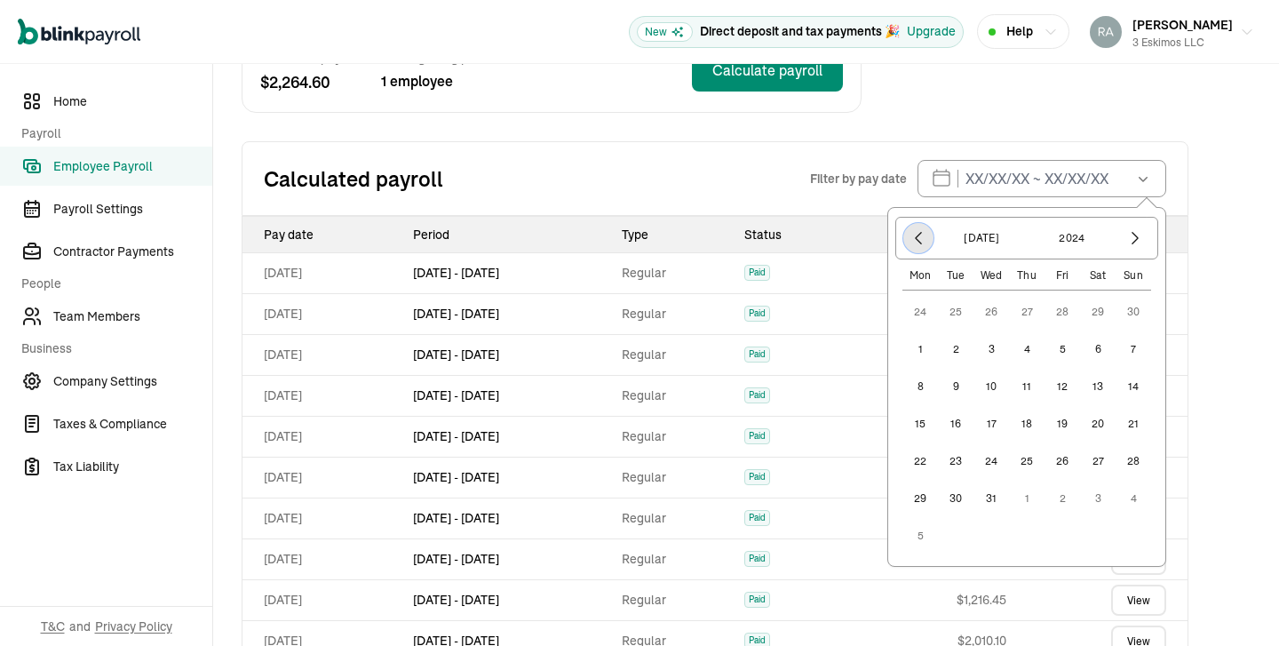
click at [918, 238] on icon "button" at bounding box center [918, 238] width 18 height 18
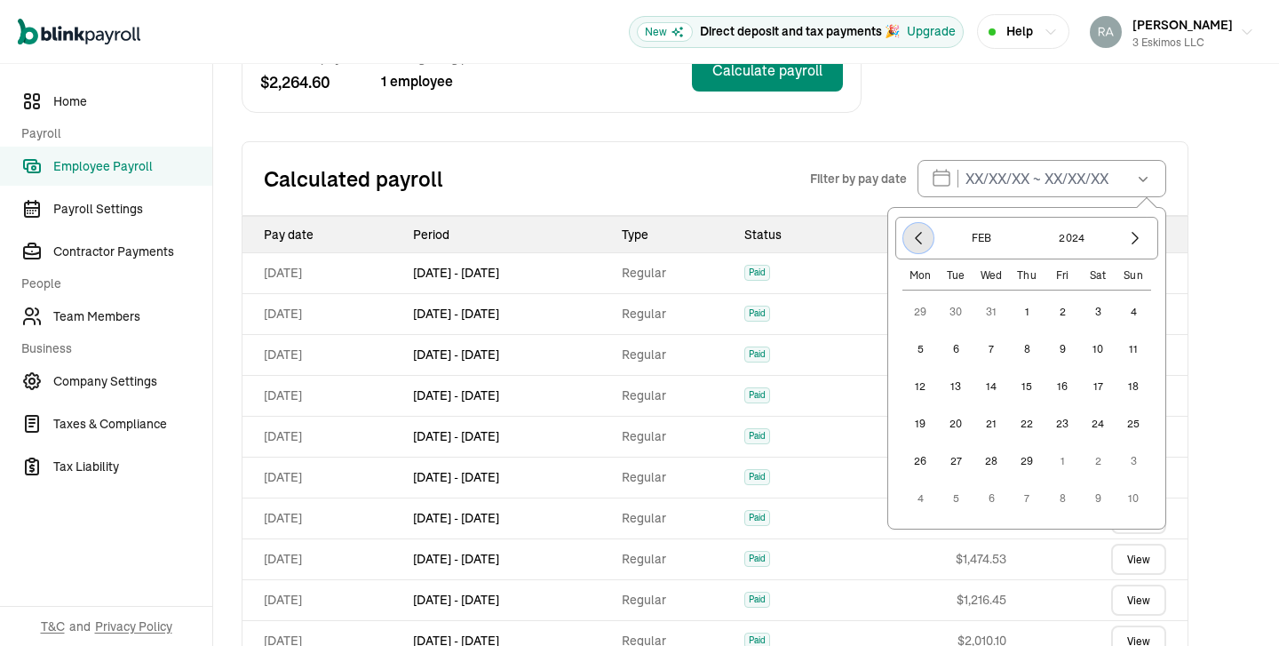
click at [918, 238] on icon "button" at bounding box center [918, 238] width 18 height 18
click at [1136, 236] on icon "button" at bounding box center [1134, 239] width 5 height 12
click at [920, 345] on button "1" at bounding box center [920, 349] width 36 height 36
click at [1135, 237] on icon "button" at bounding box center [1135, 238] width 18 height 18
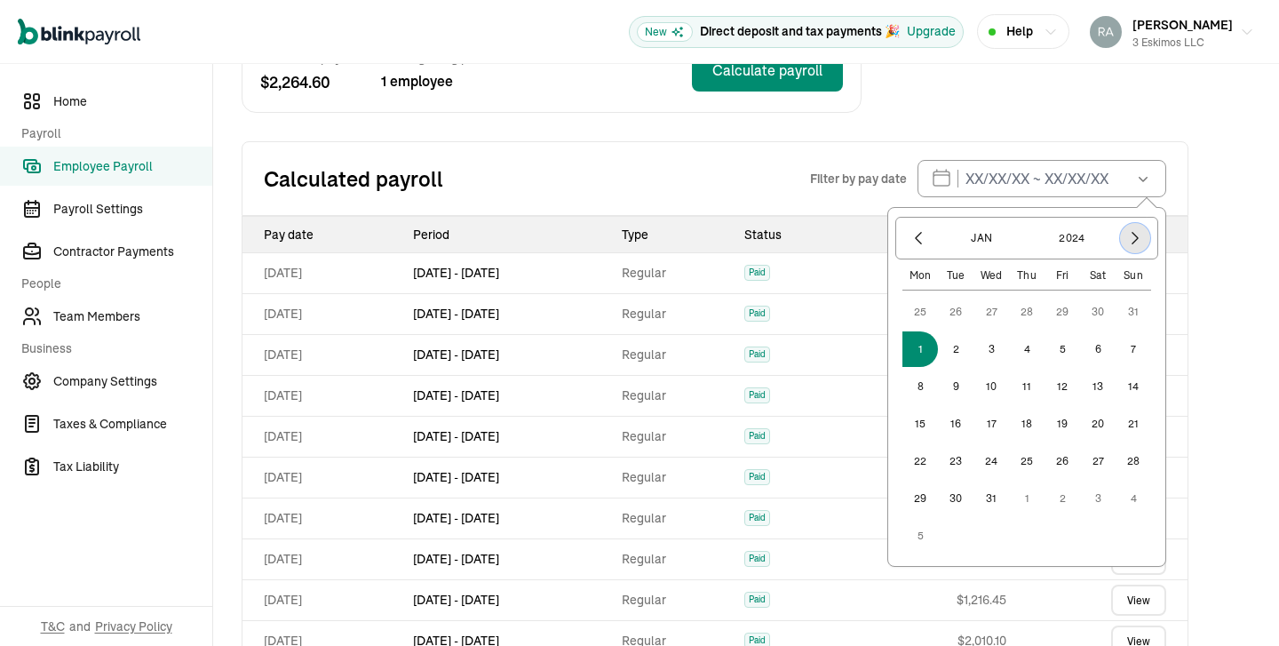
click at [1135, 237] on icon "button" at bounding box center [1135, 238] width 18 height 18
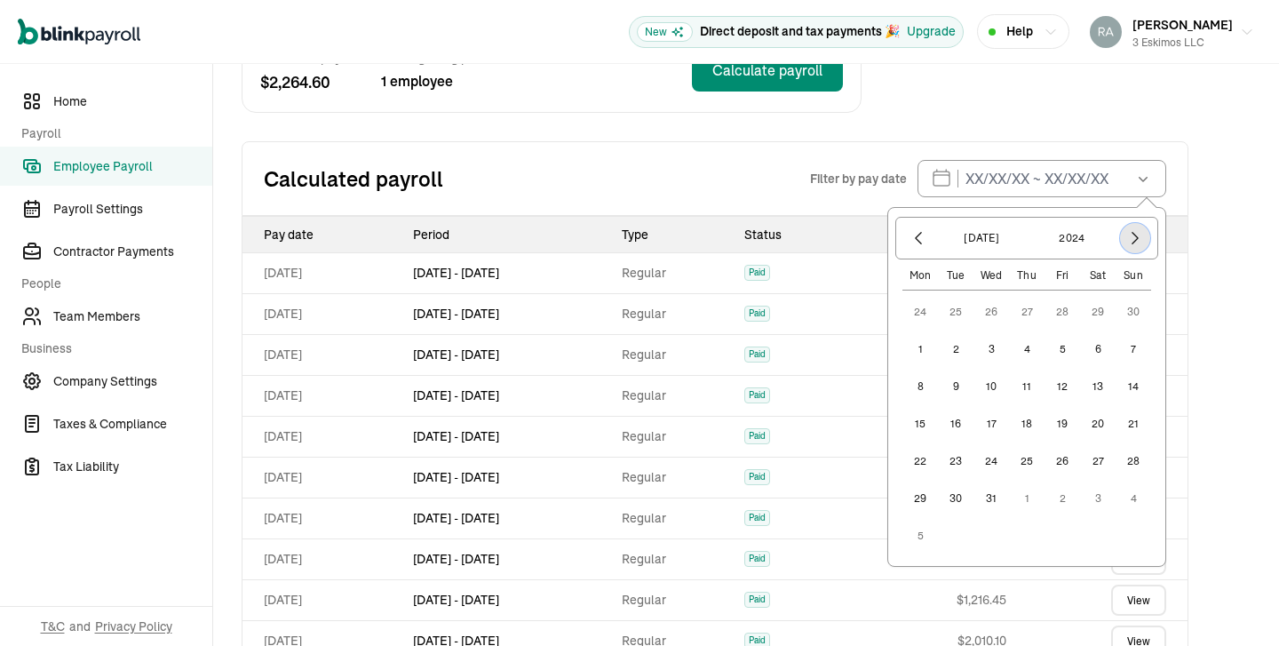
click at [1135, 237] on icon "button" at bounding box center [1135, 238] width 18 height 18
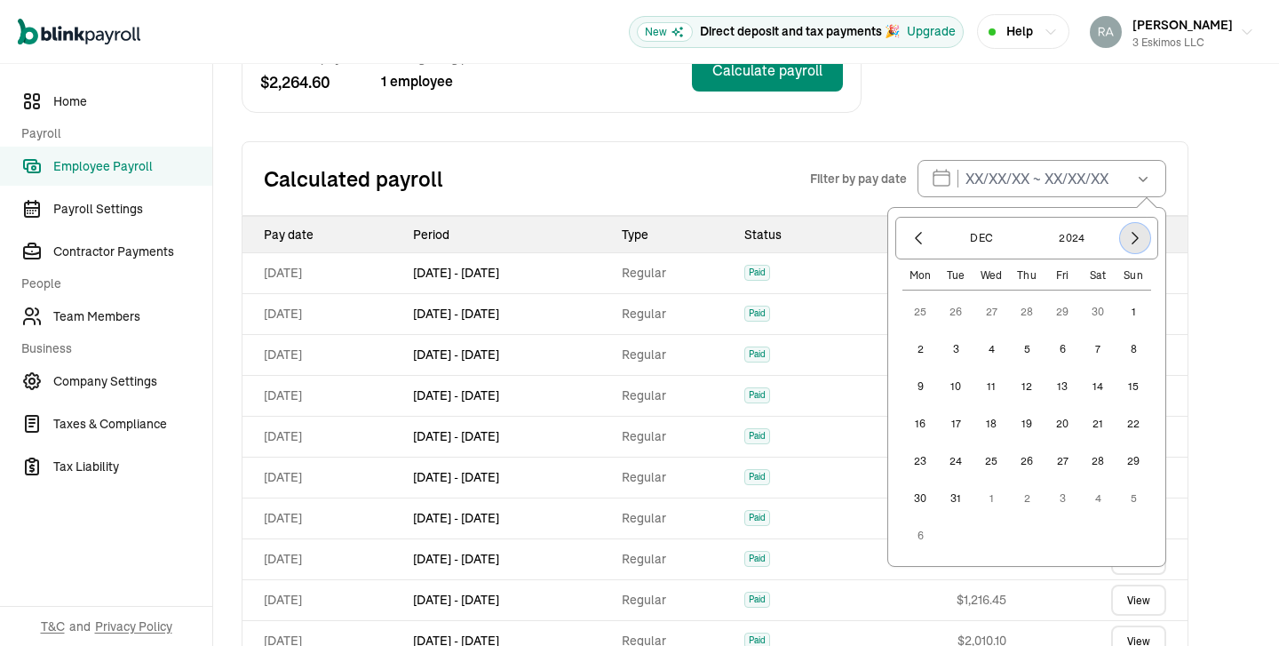
click at [1135, 237] on icon "button" at bounding box center [1135, 238] width 18 height 18
click at [950, 316] on button "31" at bounding box center [956, 312] width 36 height 36
type input "01/01/2024 ~ 12/31/2024"
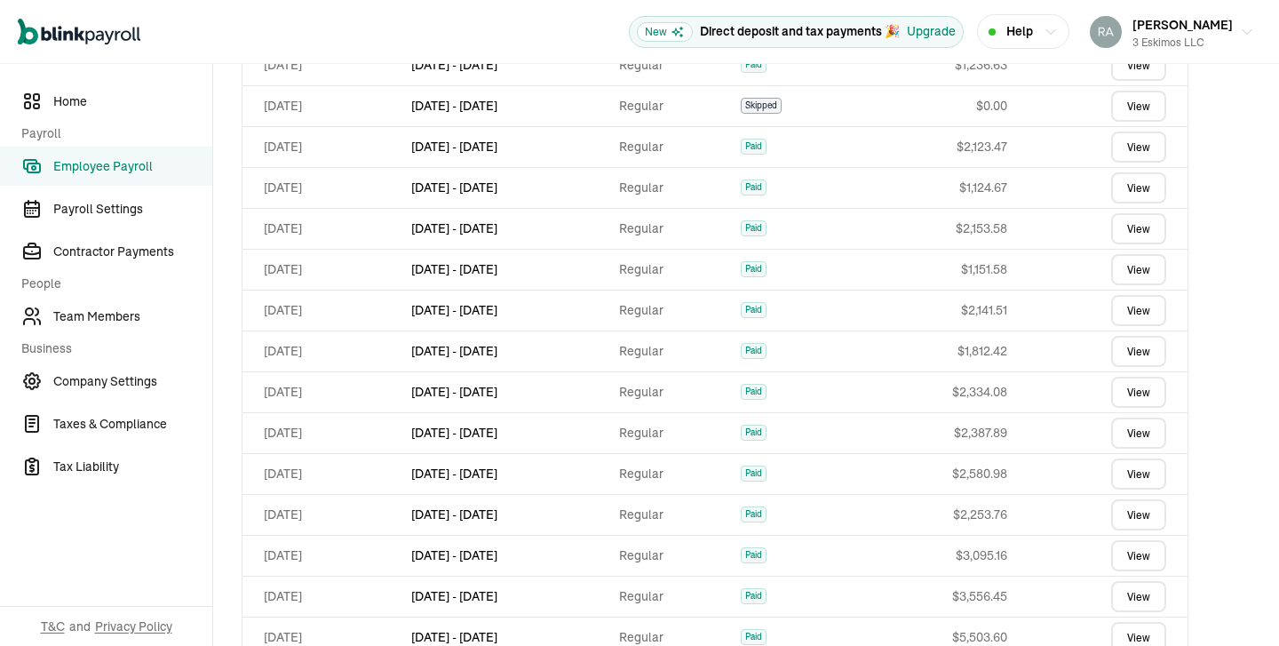
scroll to position [859, 0]
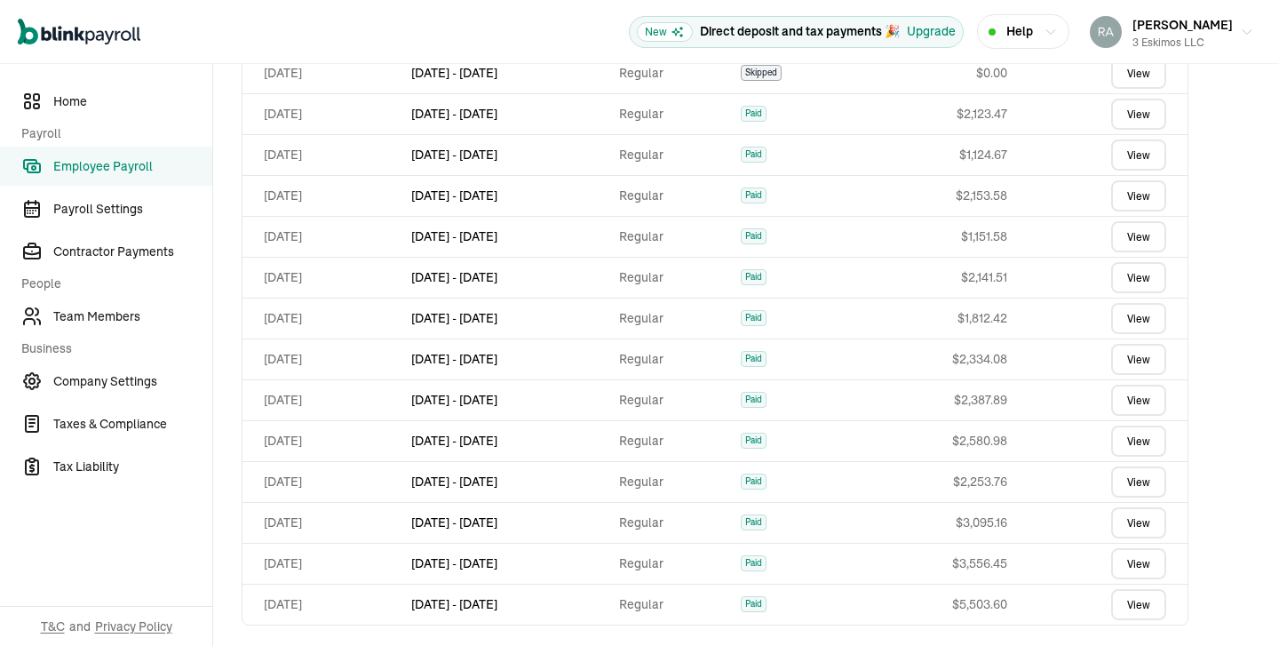
click at [1126, 598] on link "View" at bounding box center [1138, 604] width 55 height 31
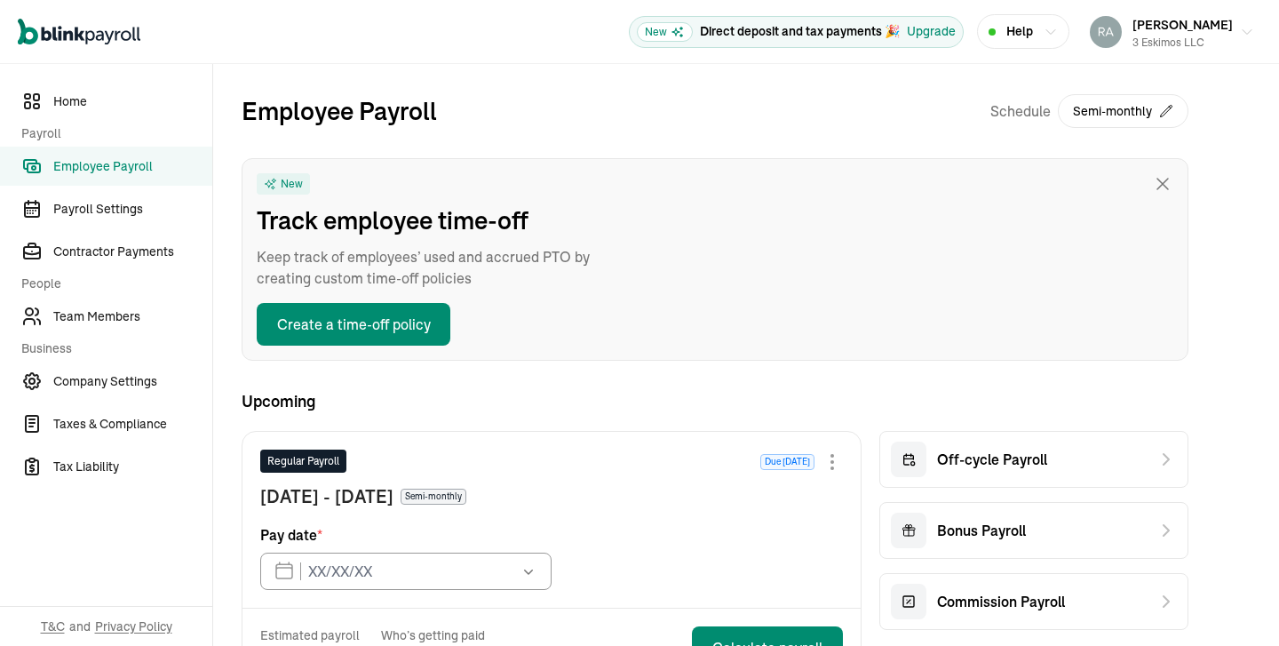
type input "10/15/2025"
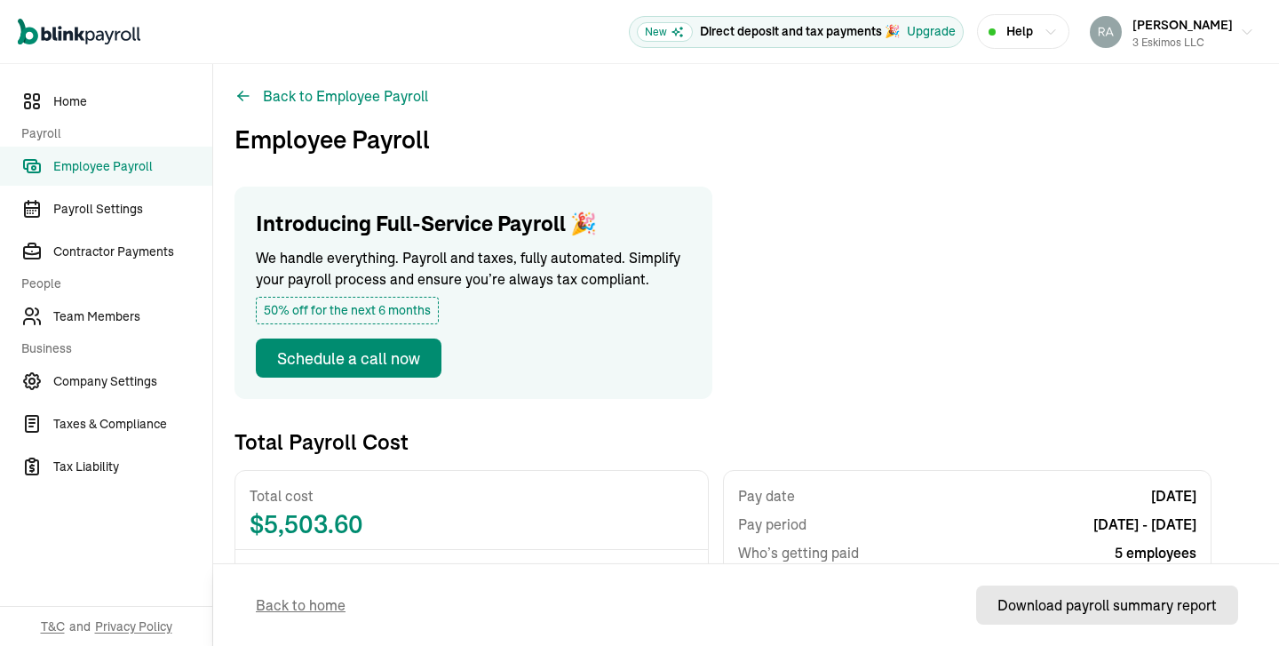
click at [1062, 614] on div "Download payroll summary report" at bounding box center [1106, 604] width 219 height 21
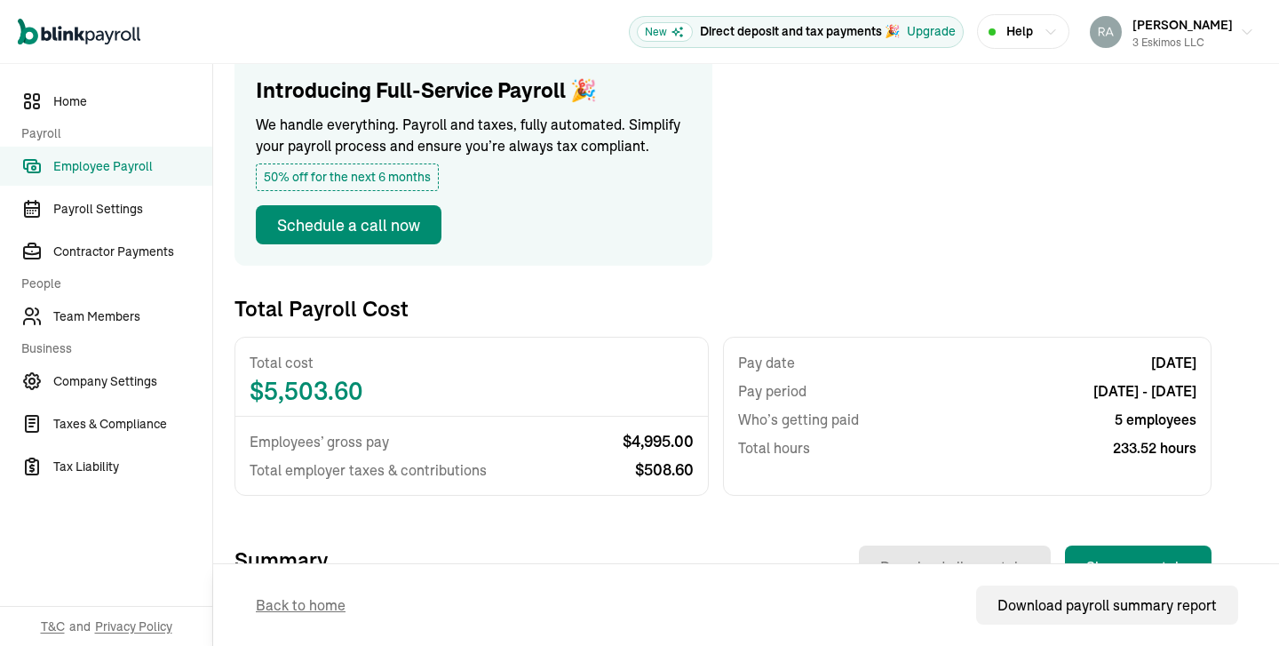
scroll to position [131, 0]
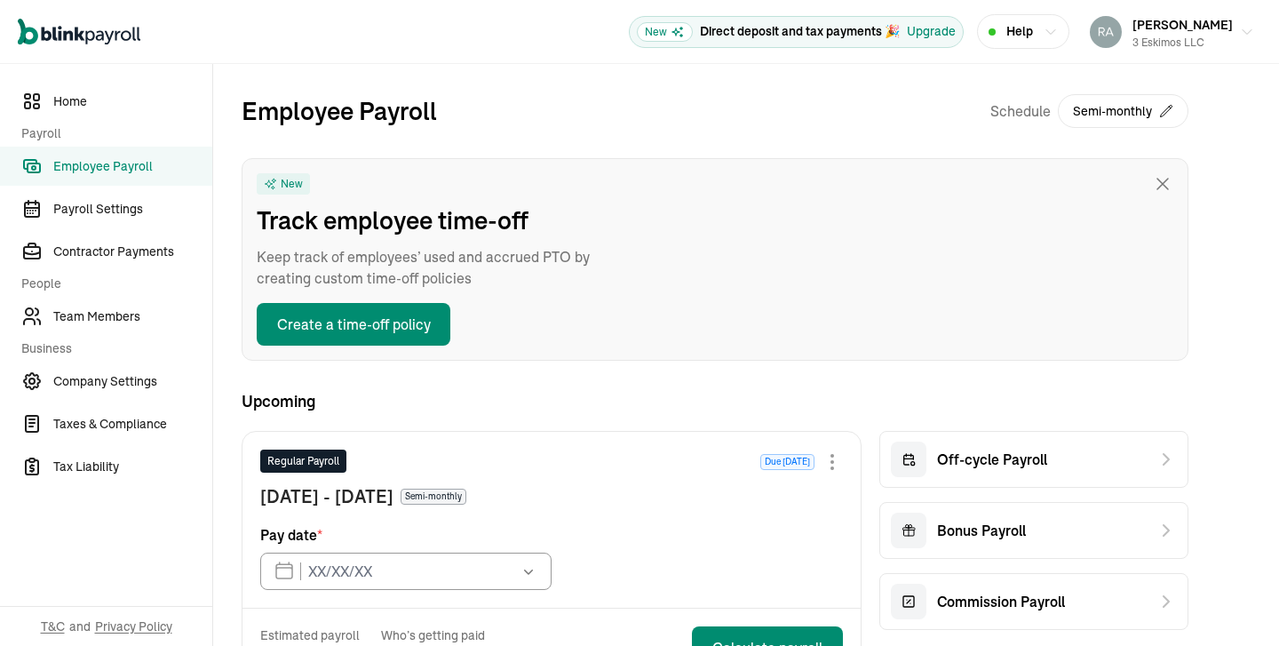
type input "10/15/2025"
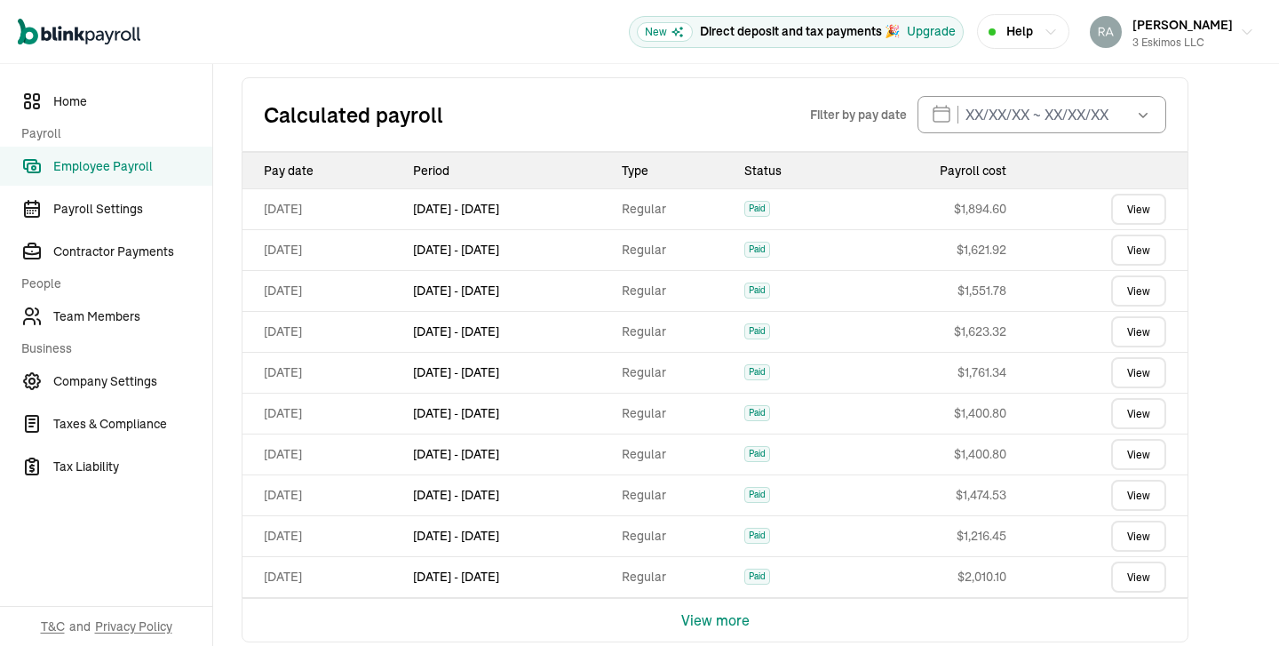
scroll to position [661, 0]
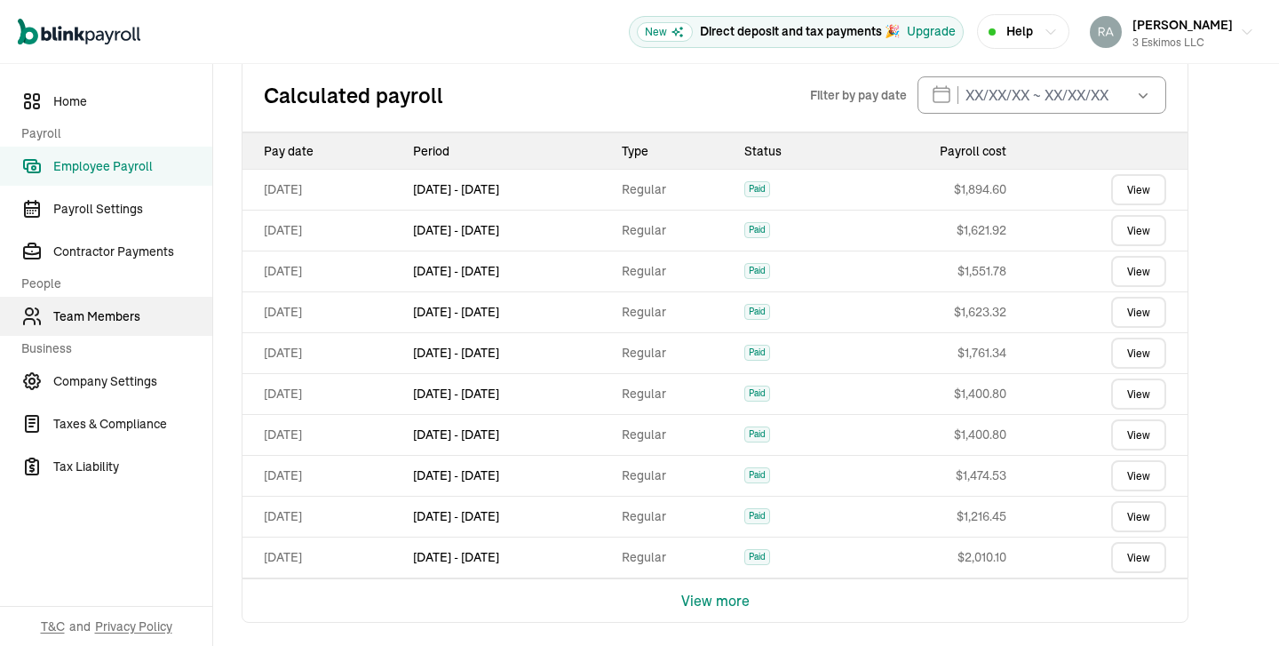
click at [105, 327] on link "Team Members" at bounding box center [106, 316] width 212 height 39
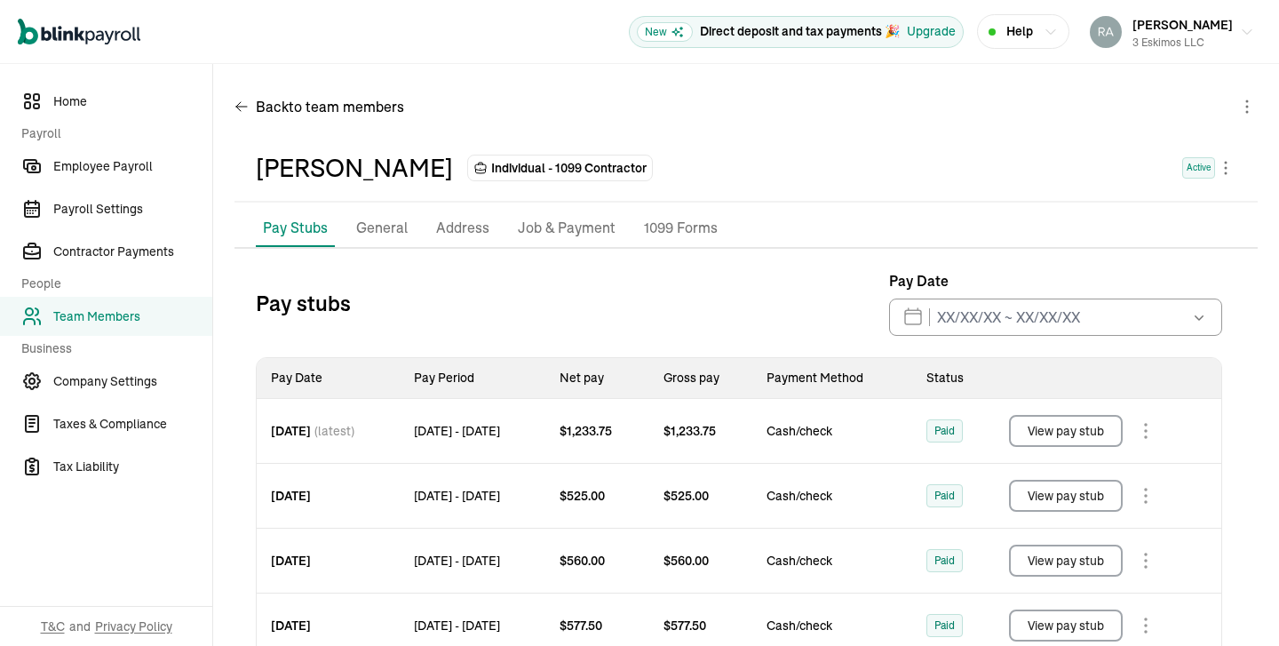
click at [693, 233] on p "1099 Forms" at bounding box center [681, 228] width 74 height 23
click at [673, 227] on p "1099 Forms" at bounding box center [681, 228] width 74 height 23
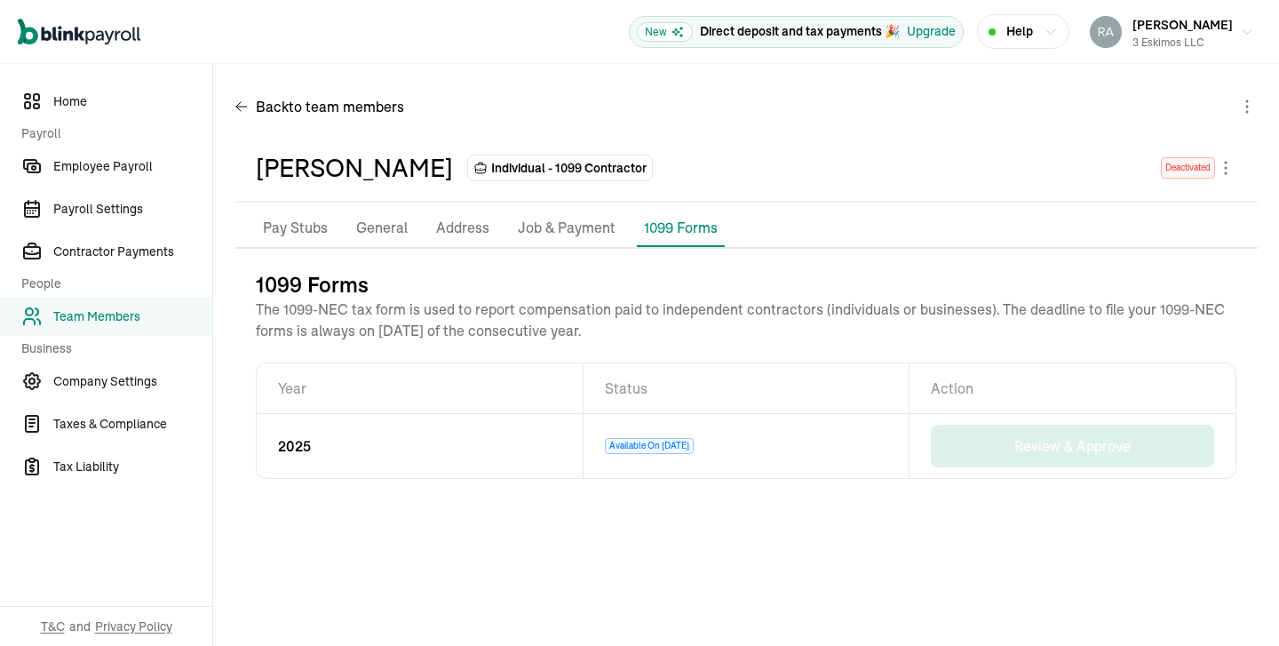
click at [556, 237] on p "Job & Payment" at bounding box center [567, 228] width 98 height 23
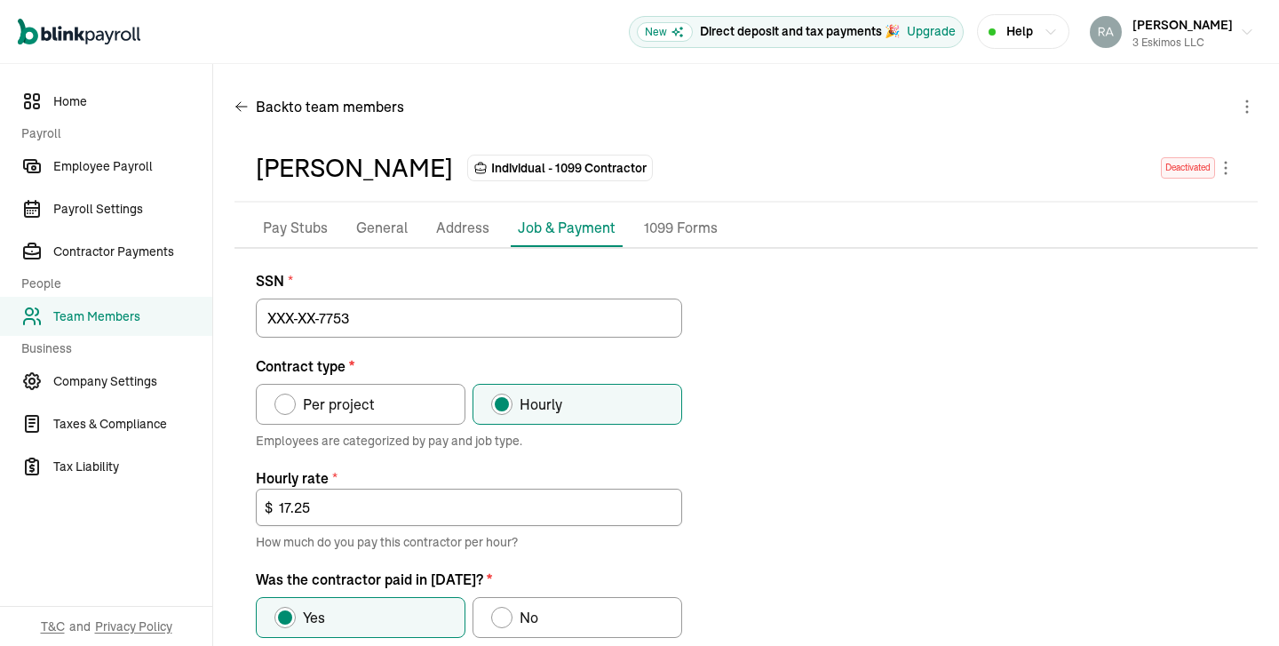
click at [675, 227] on p "1099 Forms" at bounding box center [681, 228] width 74 height 23
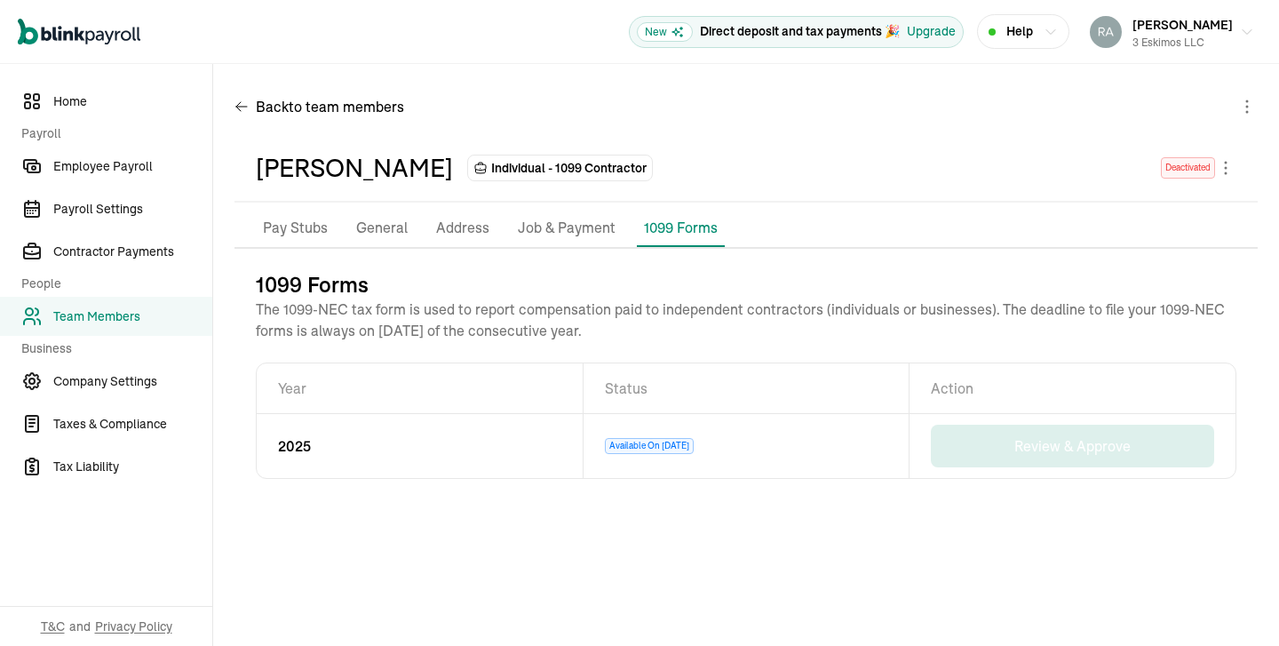
click at [314, 232] on p "Pay Stubs" at bounding box center [295, 228] width 65 height 23
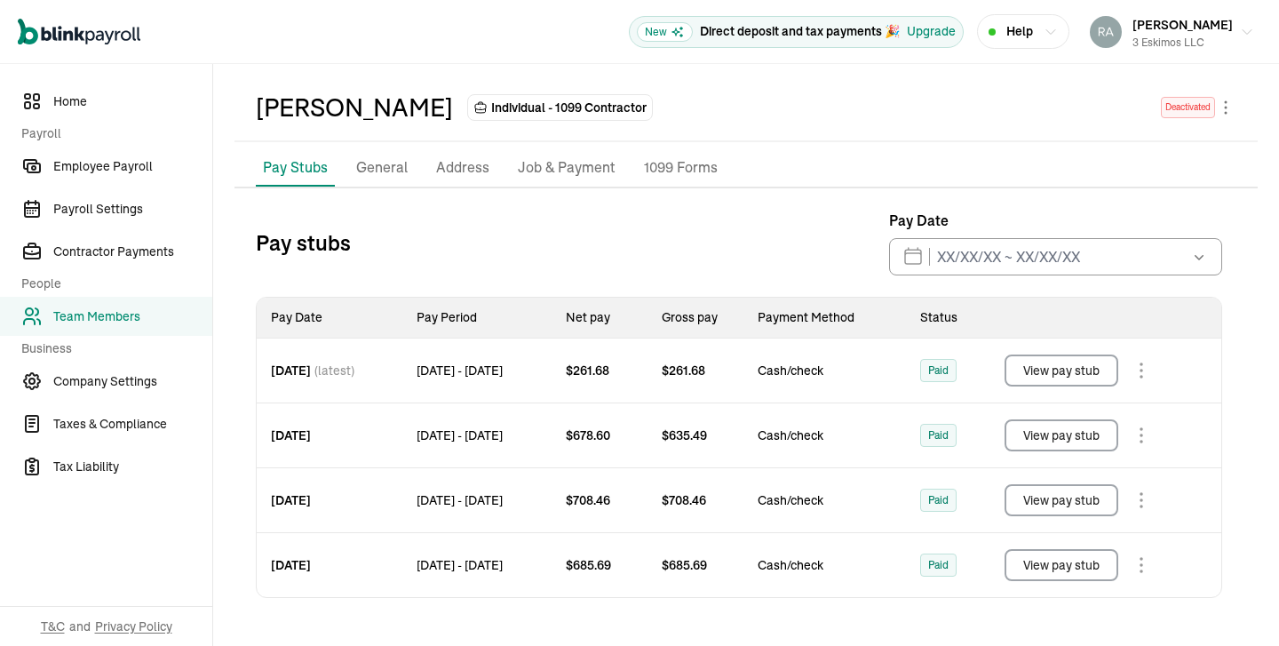
scroll to position [62, 0]
click at [1156, 567] on body "Open main menu New Direct deposit and tax payments 🎉 Upgrade Help Rafael Cortez…" at bounding box center [639, 323] width 1279 height 646
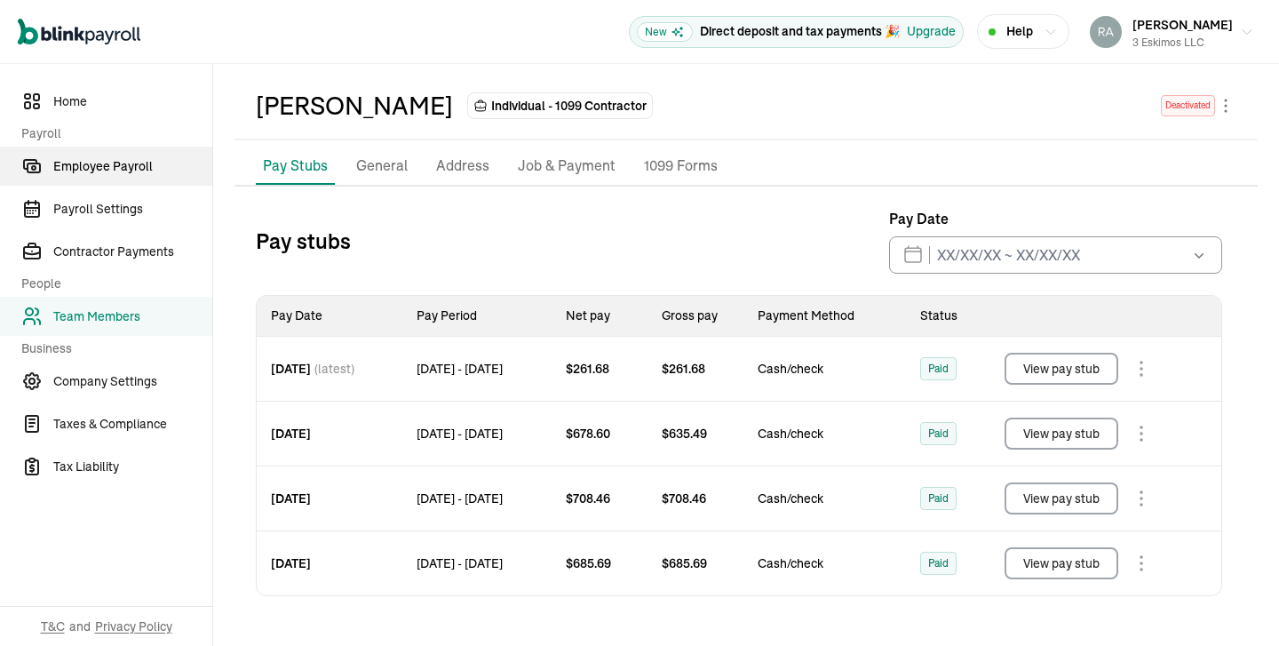
click at [96, 176] on link "Employee Payroll" at bounding box center [106, 166] width 212 height 39
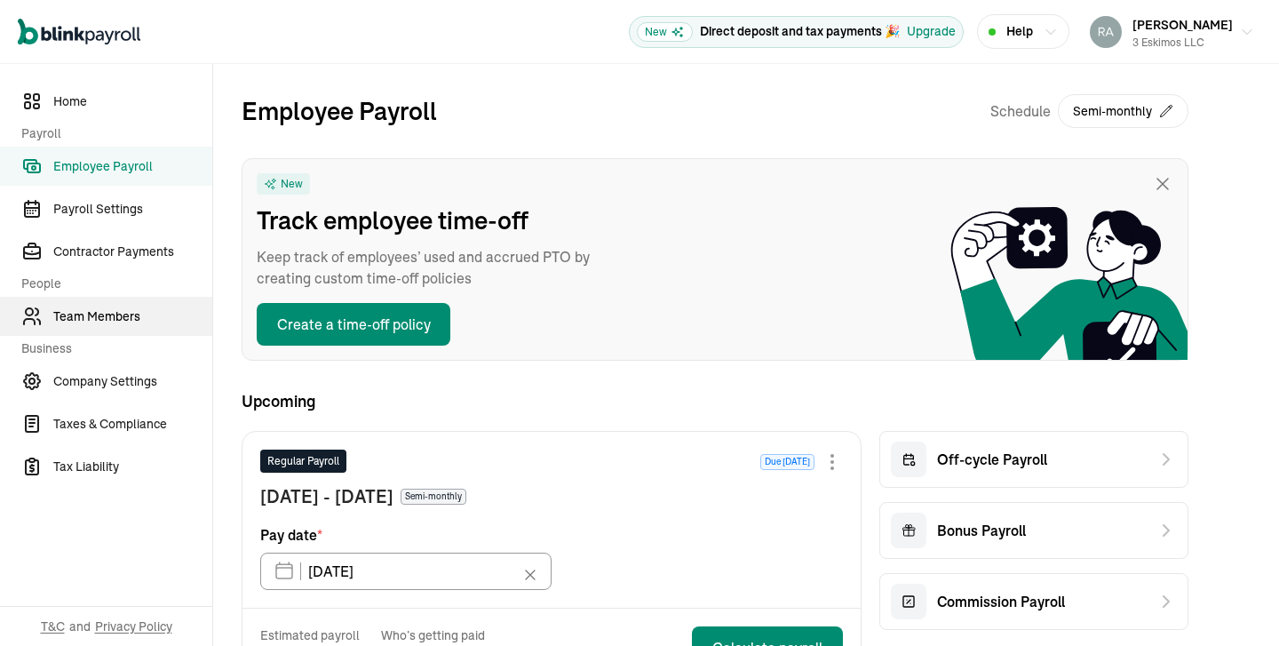
click at [123, 316] on span "Team Members" at bounding box center [132, 316] width 159 height 19
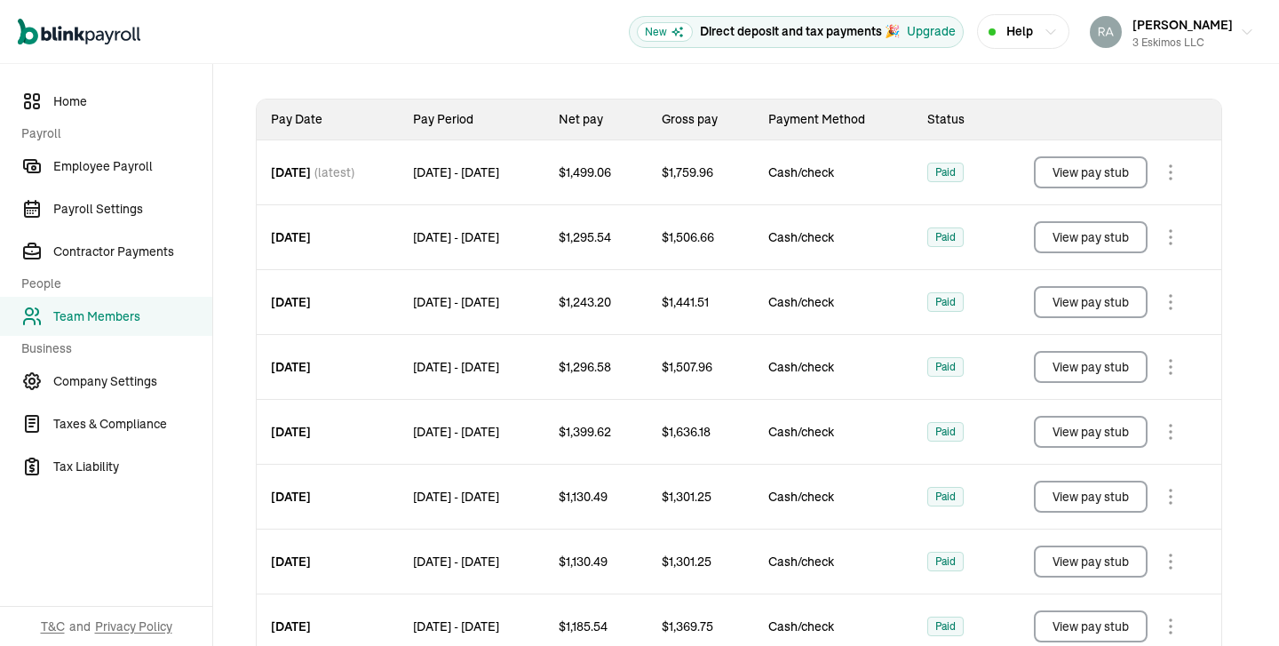
scroll to position [250, 0]
